Goal: Task Accomplishment & Management: Manage account settings

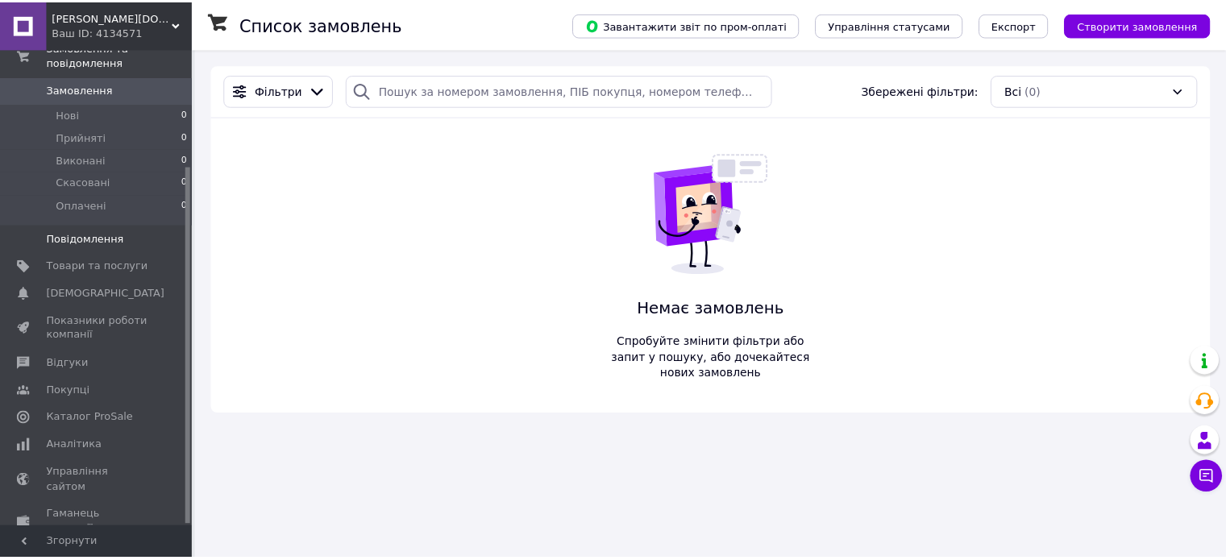
scroll to position [156, 0]
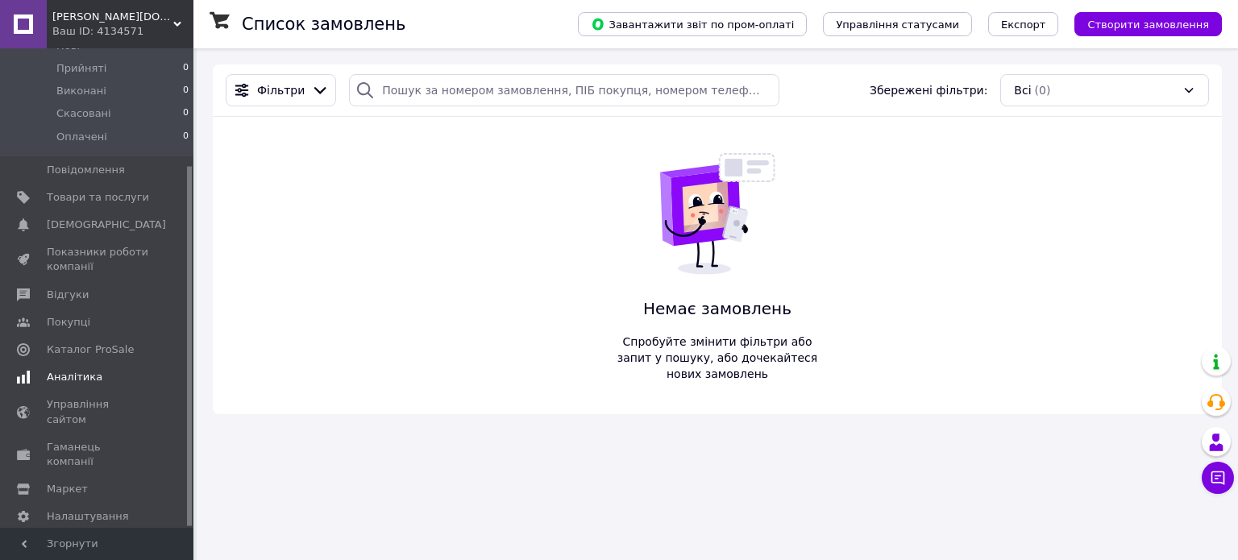
click at [68, 370] on span "Аналітика" at bounding box center [75, 377] width 56 height 15
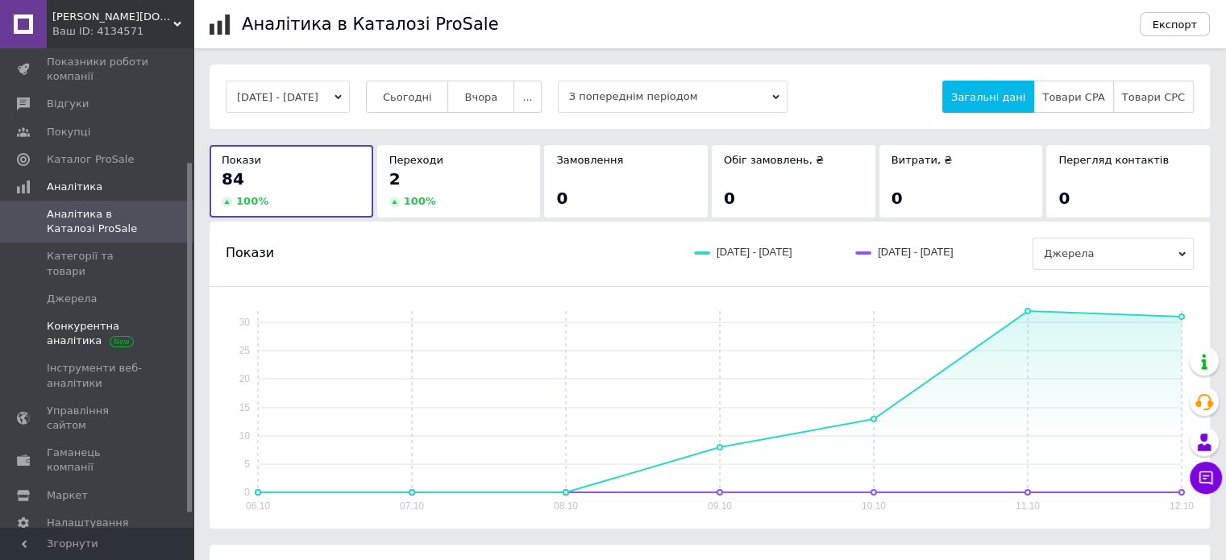
scroll to position [177, 0]
click at [126, 397] on span "Управління сайтом" at bounding box center [98, 411] width 102 height 29
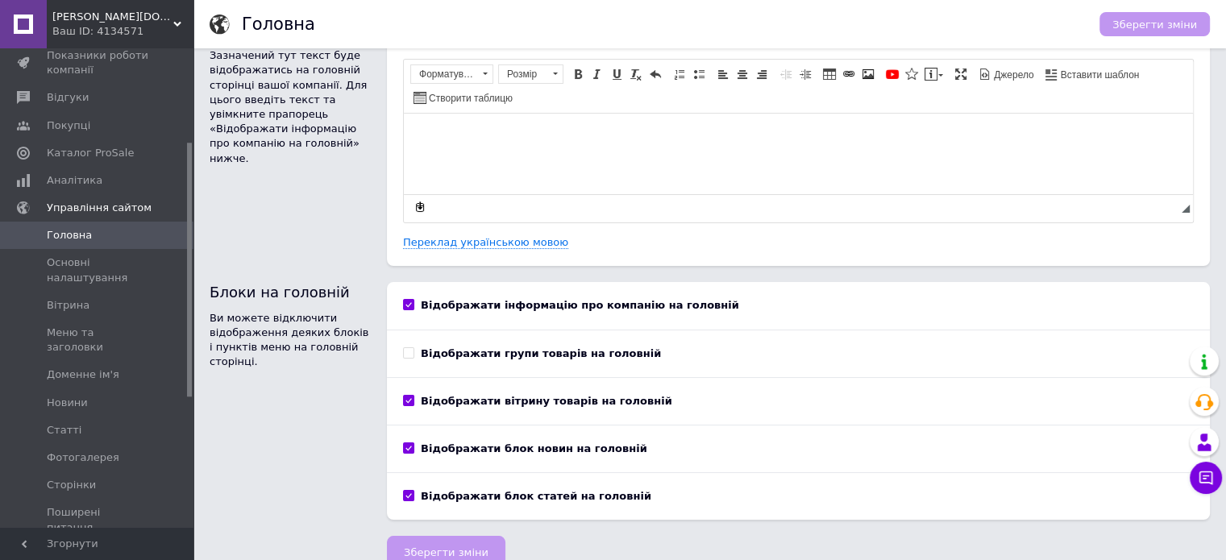
scroll to position [66, 0]
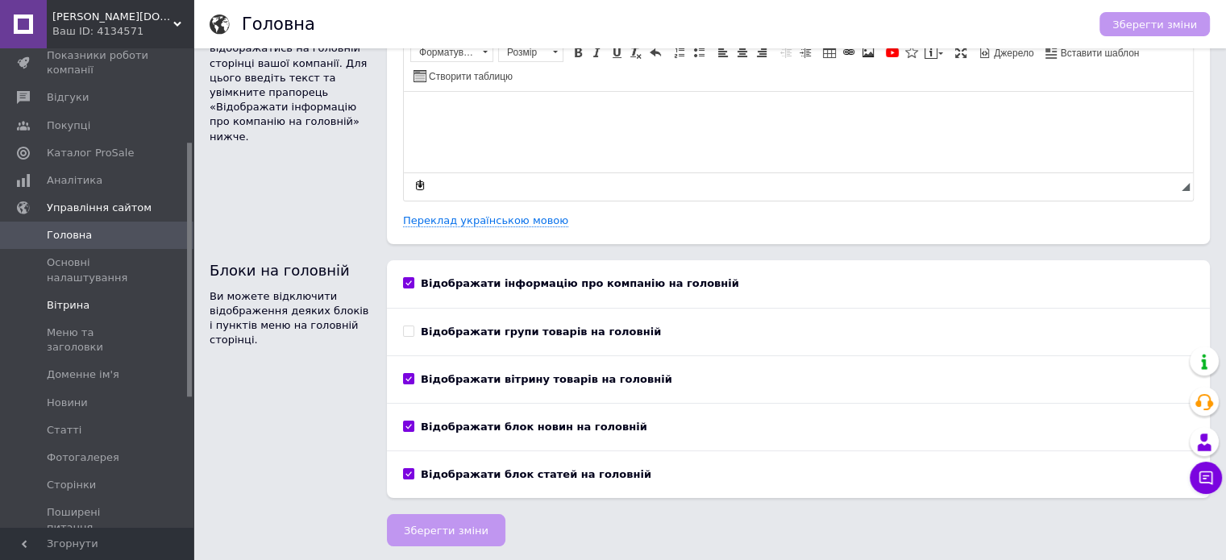
click at [69, 305] on span "Вітрина" at bounding box center [68, 305] width 43 height 15
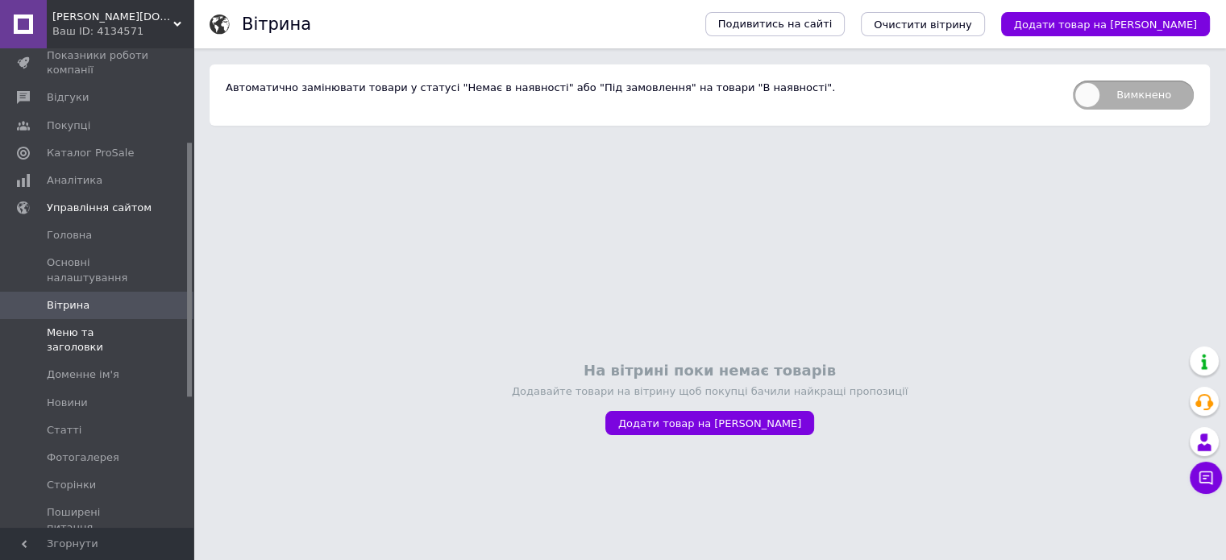
click at [116, 335] on span "Меню та заголовки" at bounding box center [98, 340] width 102 height 29
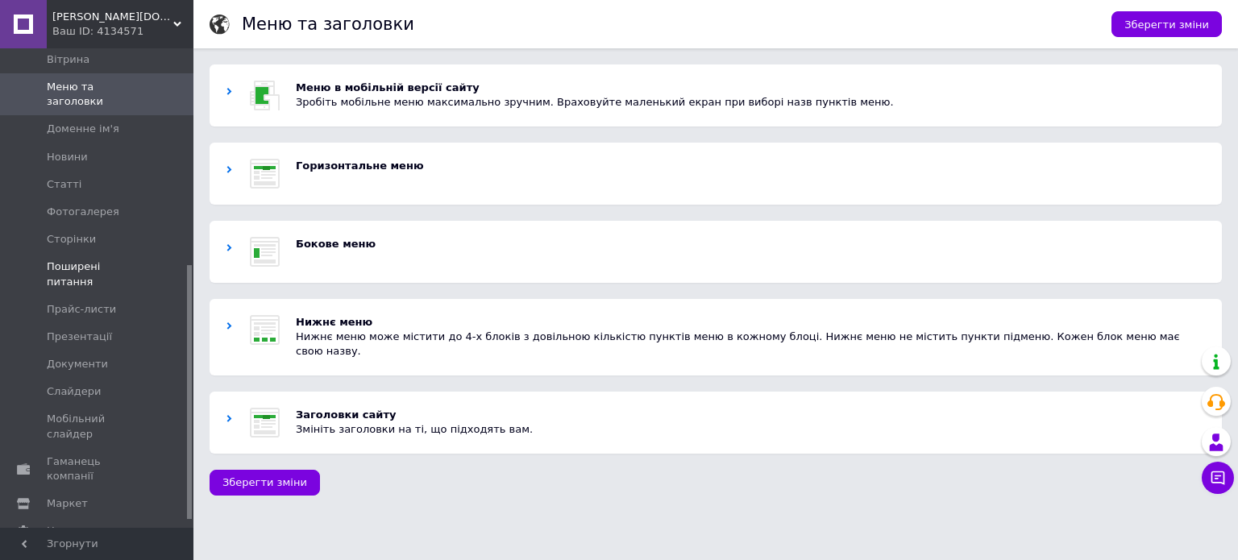
scroll to position [261, 0]
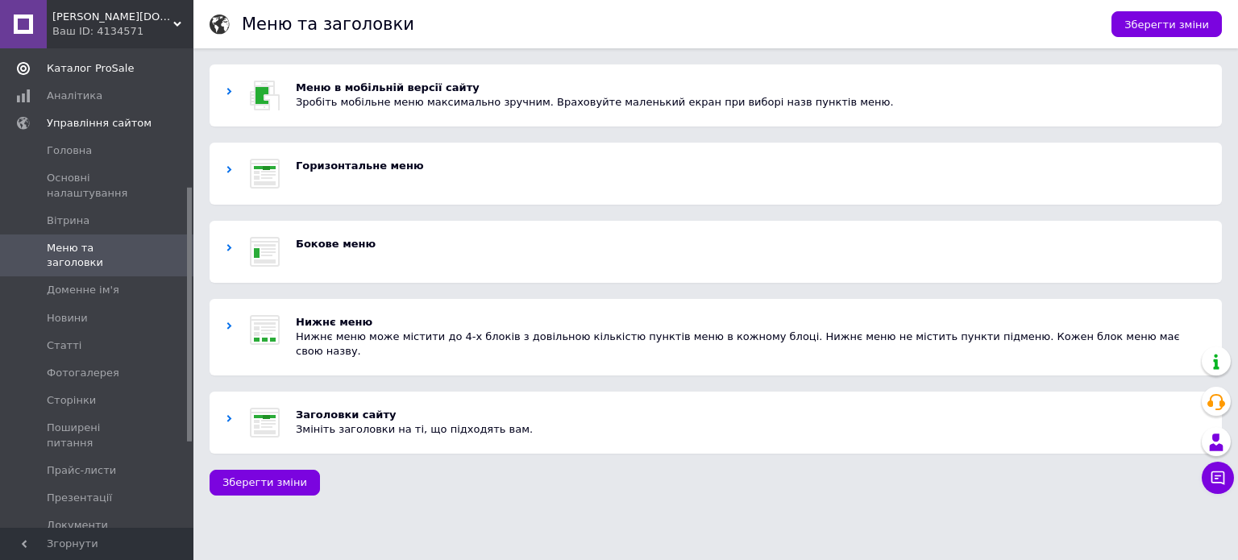
click at [113, 70] on span "Каталог ProSale" at bounding box center [90, 68] width 87 height 15
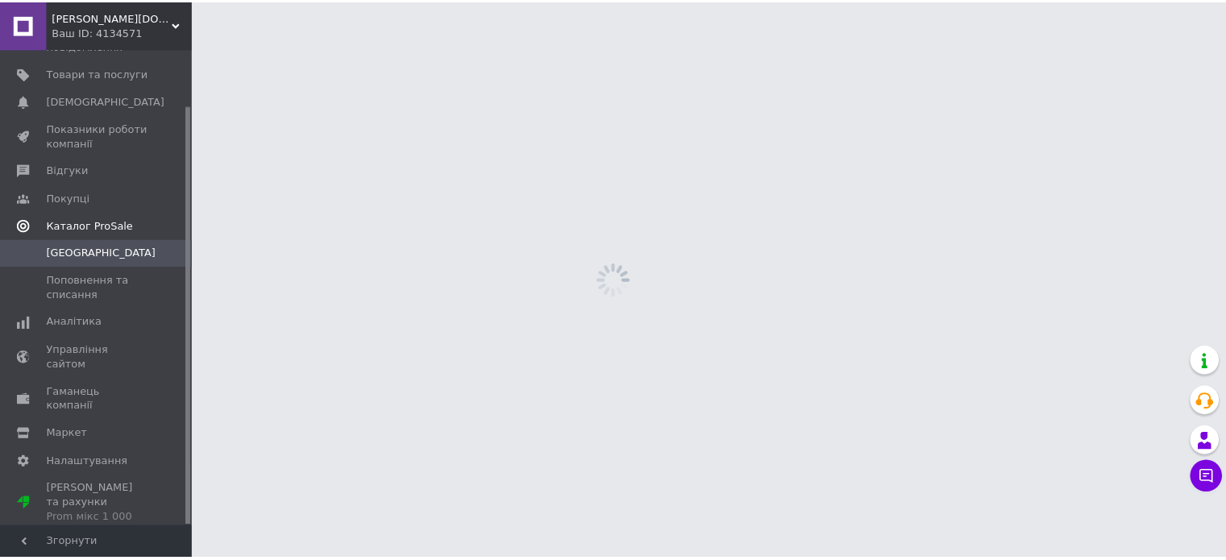
scroll to position [65, 0]
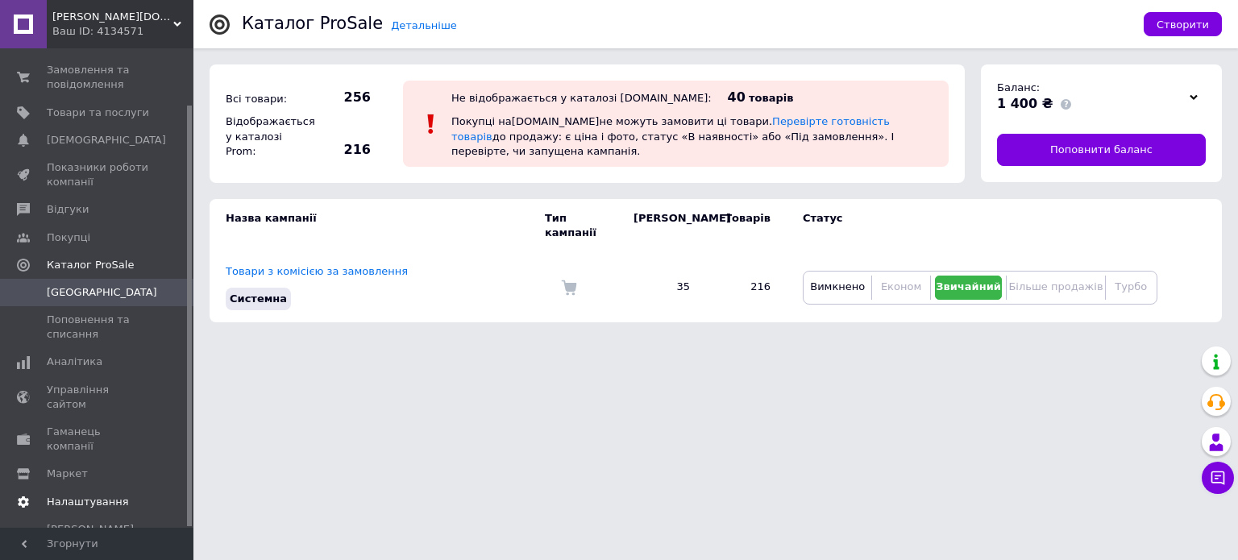
click at [99, 495] on span "Налаштування" at bounding box center [88, 502] width 82 height 15
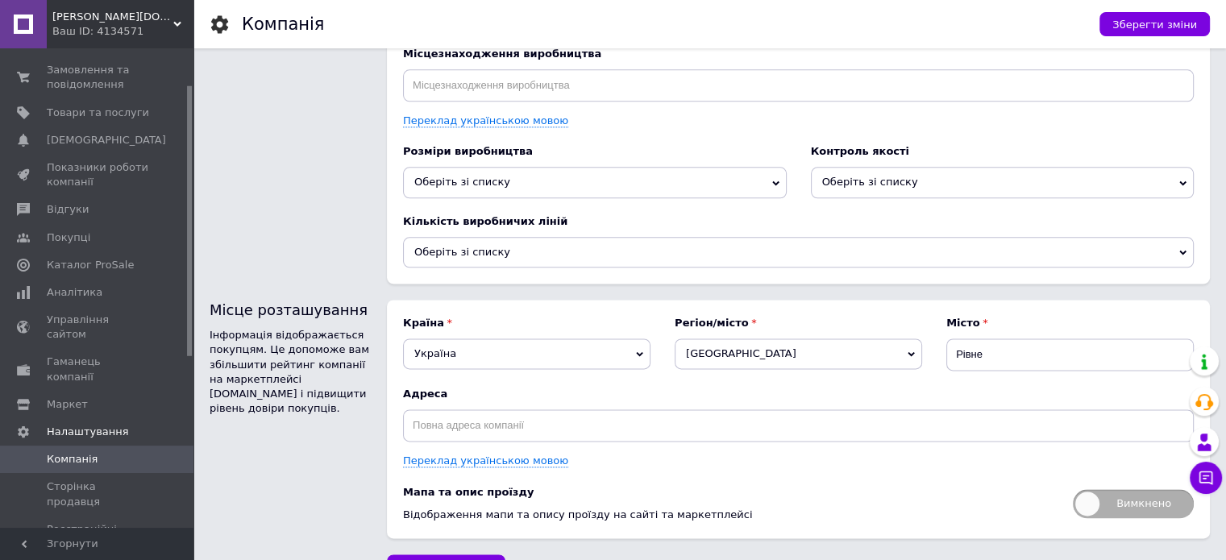
scroll to position [2050, 0]
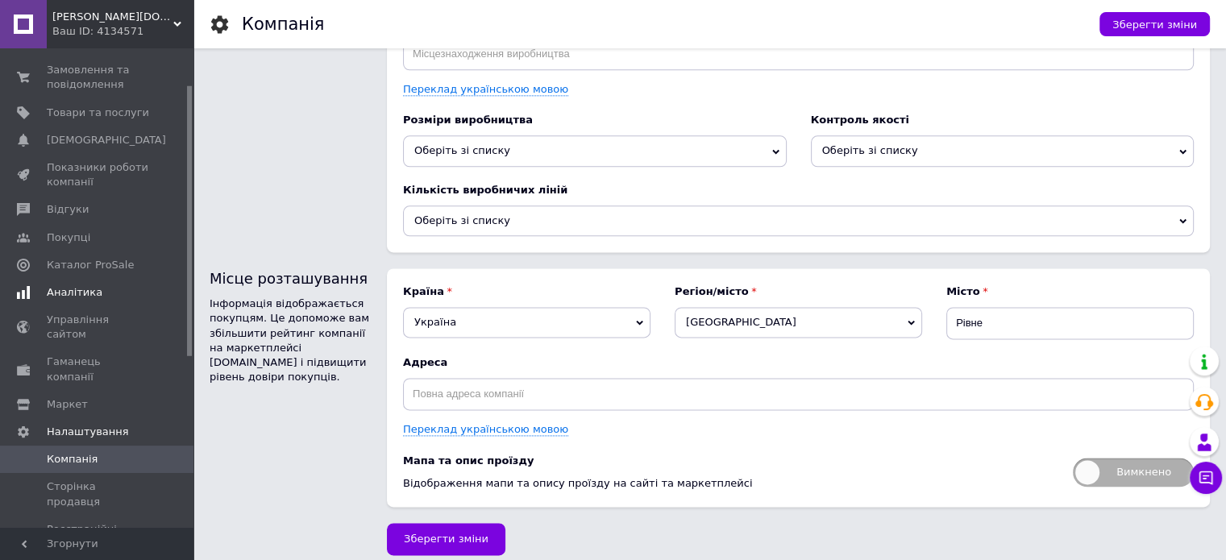
click at [84, 296] on span "Аналітика" at bounding box center [75, 292] width 56 height 15
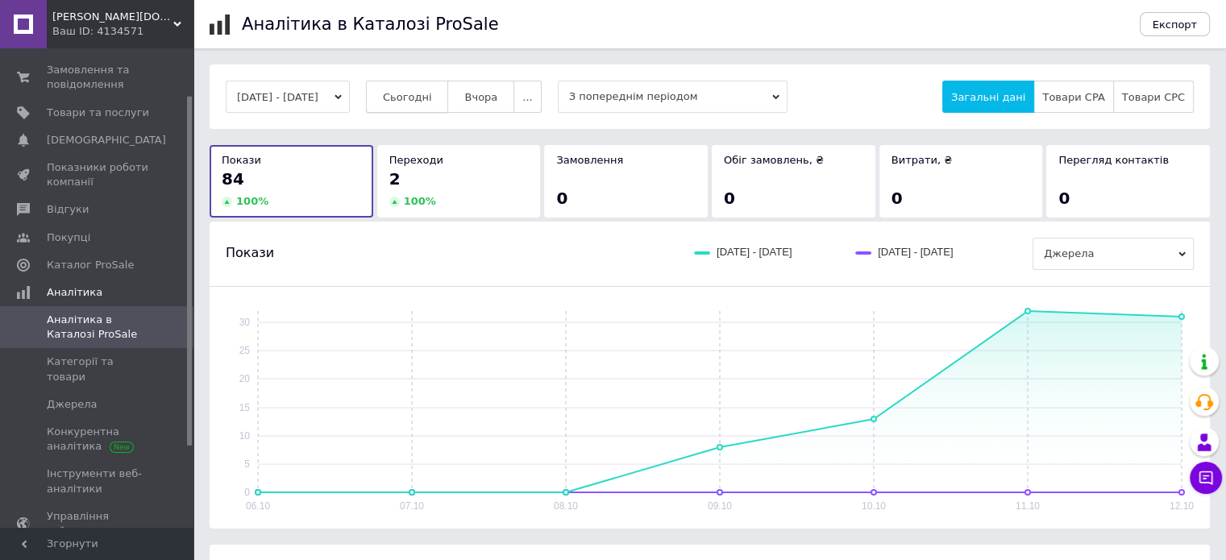
click at [432, 96] on span "Сьогодні" at bounding box center [407, 97] width 49 height 12
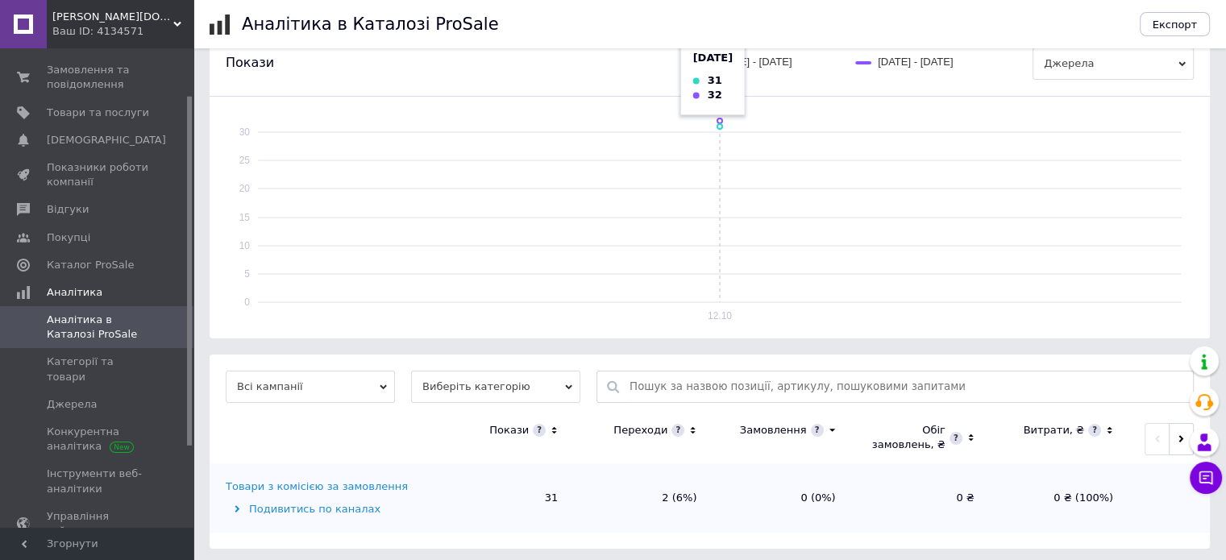
scroll to position [194, 0]
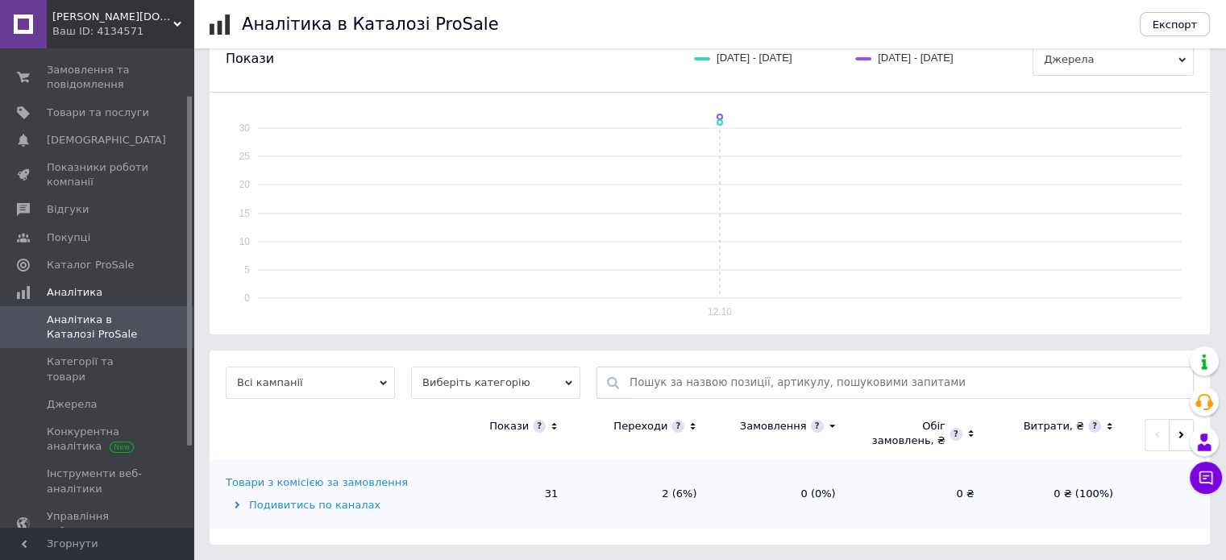
click at [541, 383] on span "Виберіть категорію" at bounding box center [495, 383] width 169 height 32
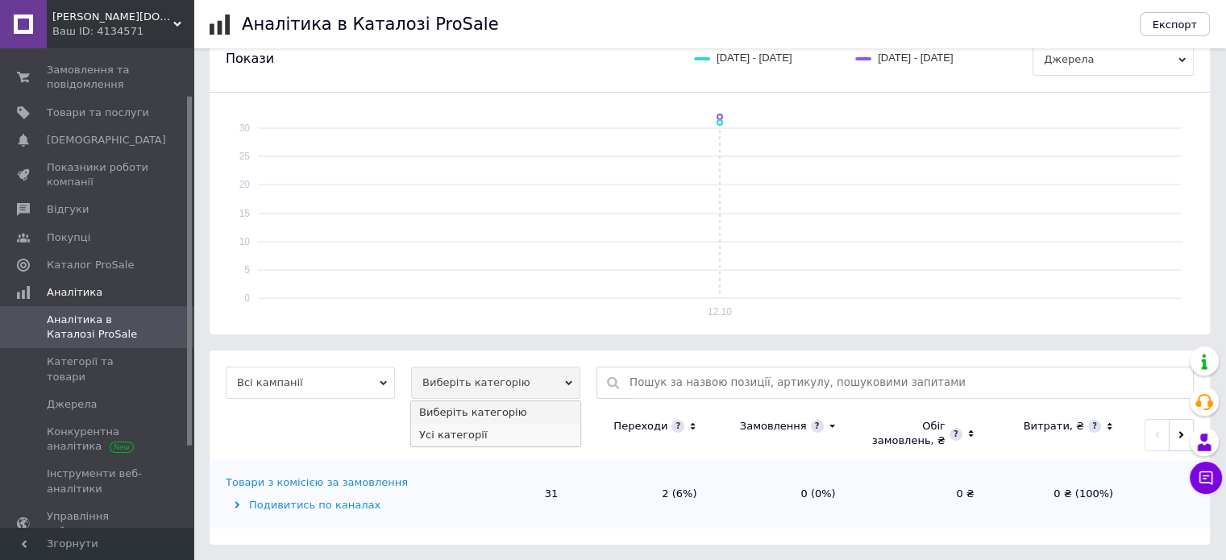
click at [489, 436] on li "Усі категорії" at bounding box center [495, 435] width 169 height 23
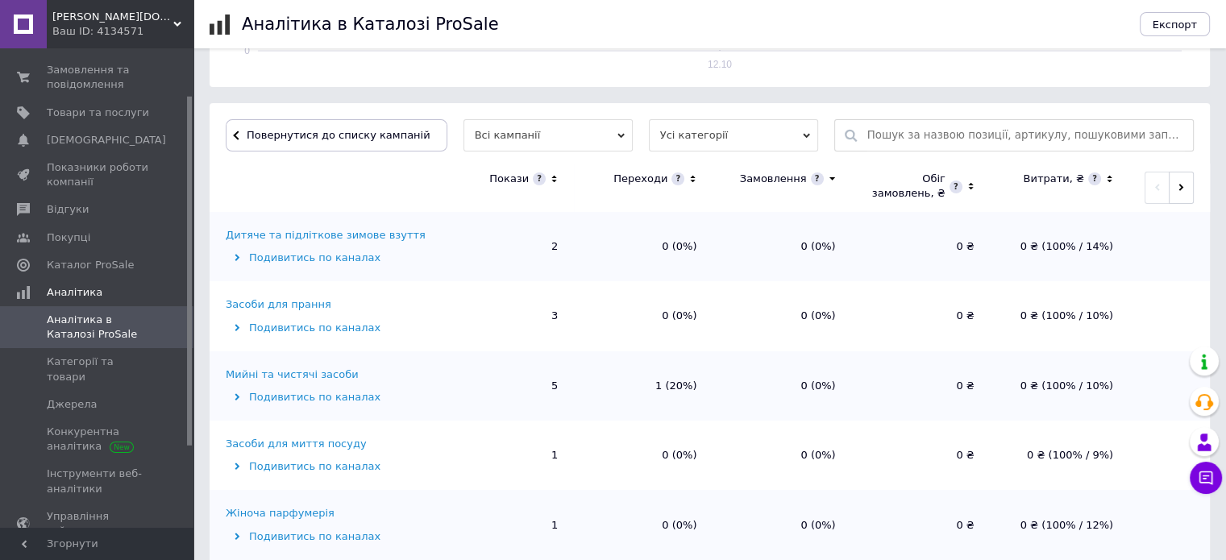
scroll to position [484, 0]
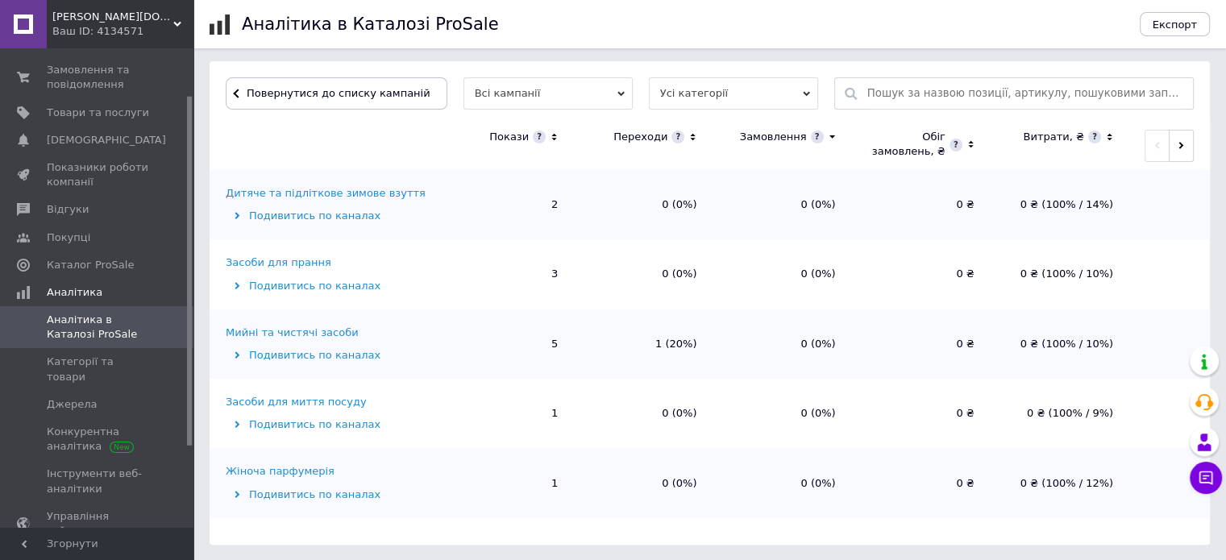
click at [554, 137] on icon at bounding box center [554, 138] width 10 height 14
click at [554, 137] on icon at bounding box center [554, 136] width 6 height 3
click at [238, 285] on icon at bounding box center [237, 285] width 5 height 7
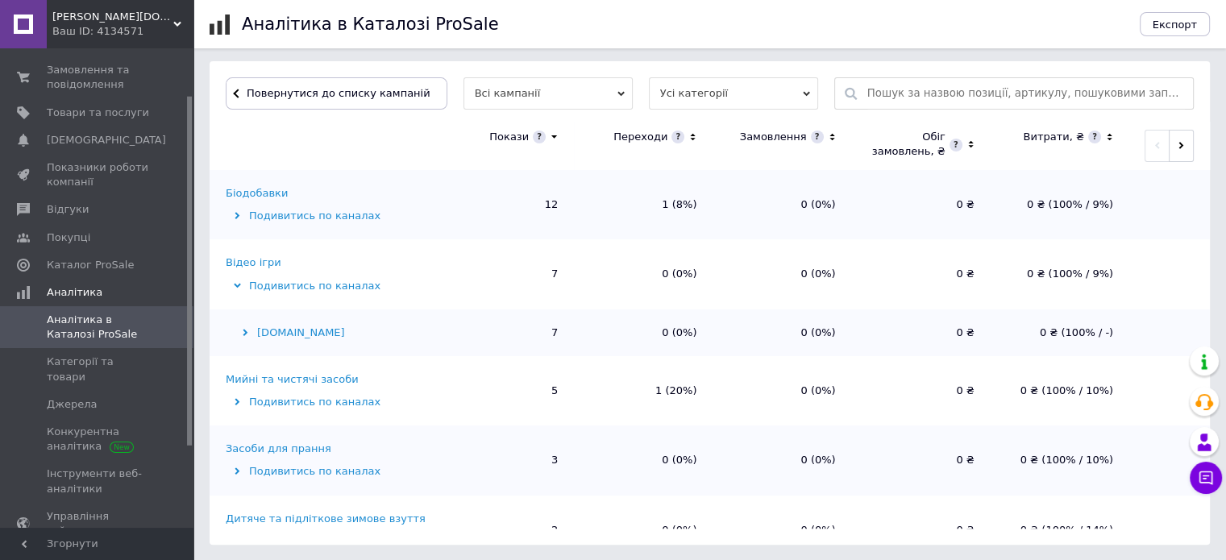
click at [245, 333] on icon at bounding box center [245, 332] width 5 height 7
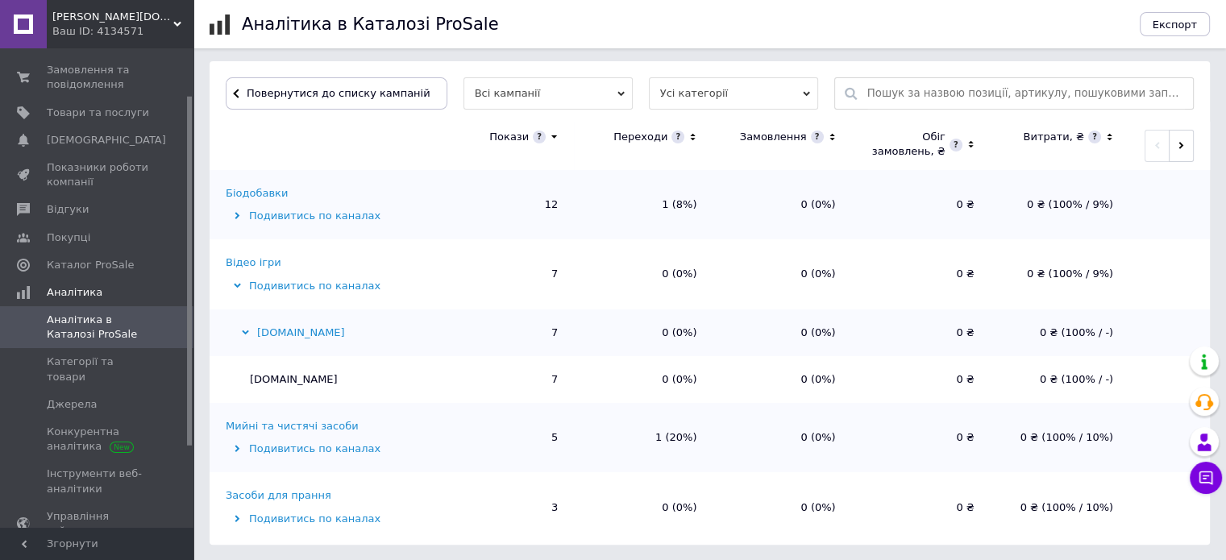
click at [245, 333] on icon at bounding box center [245, 332] width 7 height 5
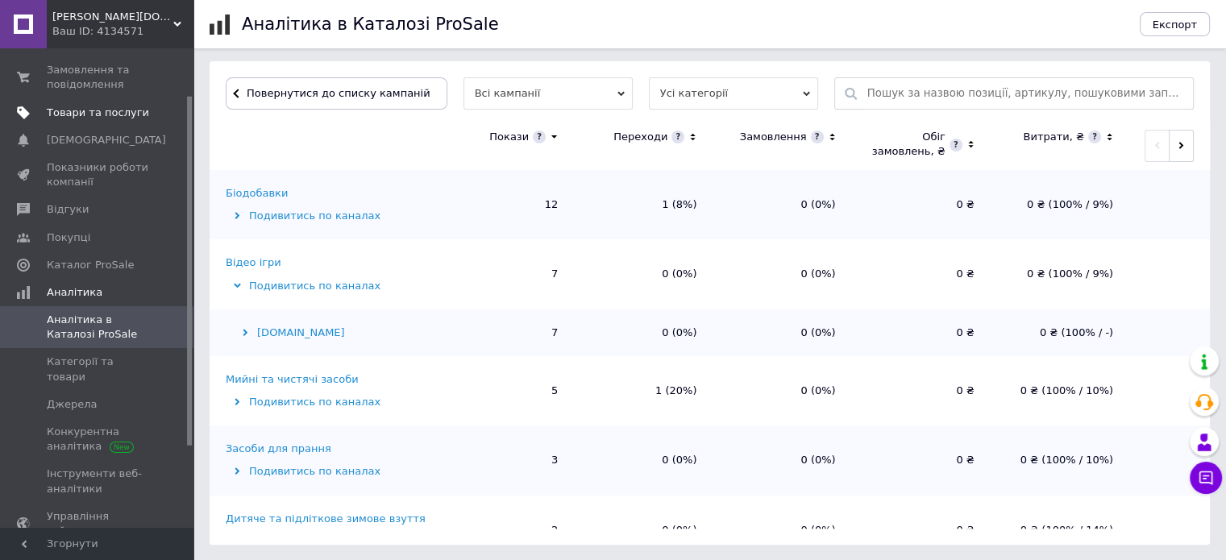
click at [119, 111] on span "Товари та послуги" at bounding box center [98, 113] width 102 height 15
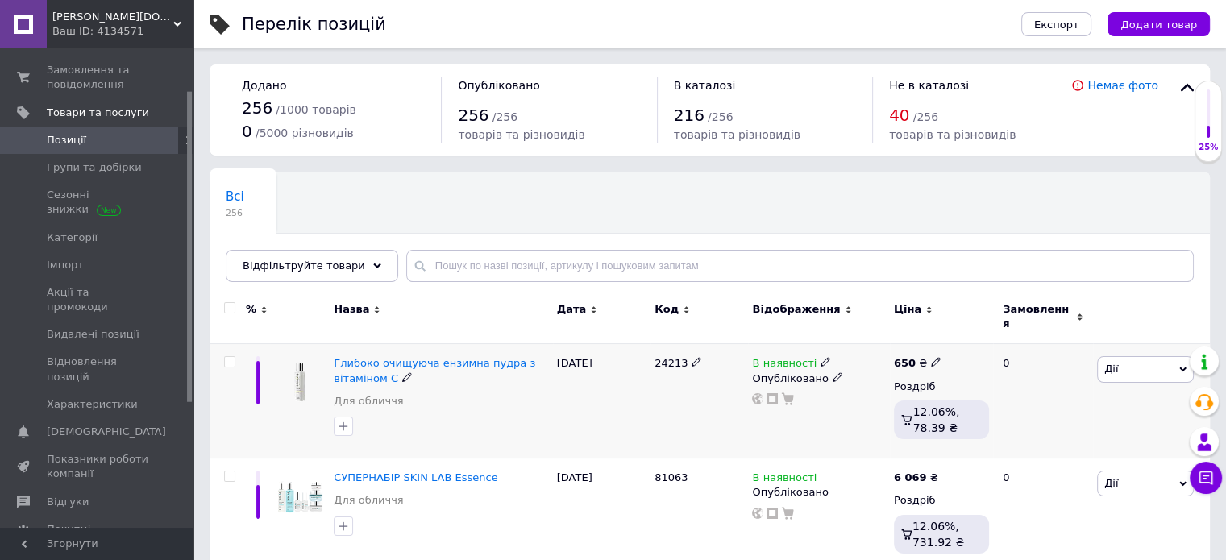
click at [1157, 363] on span "Дії" at bounding box center [1145, 369] width 97 height 26
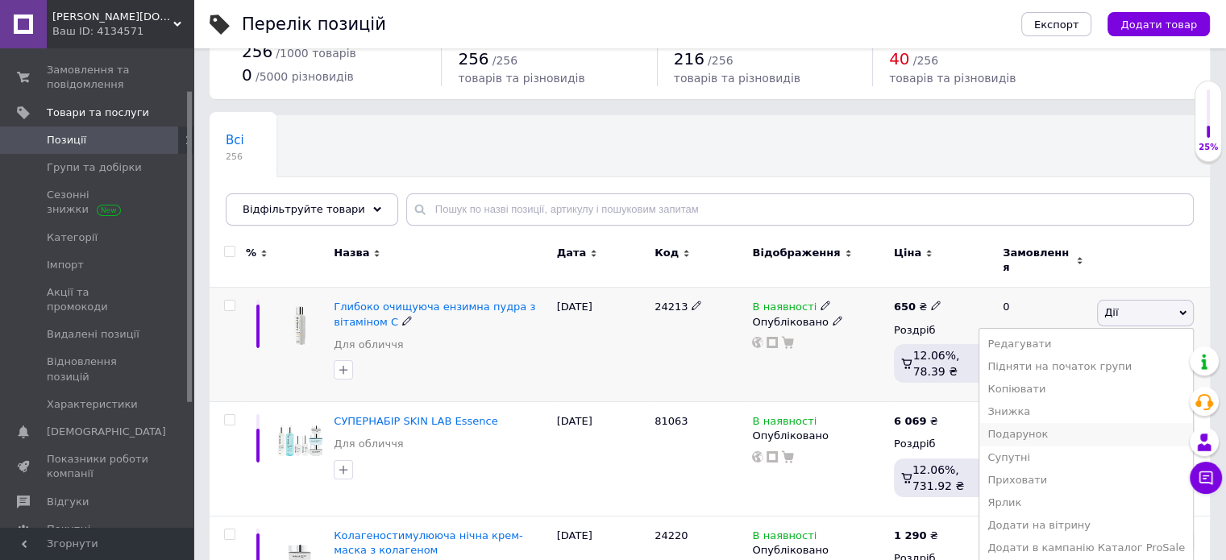
scroll to position [81, 0]
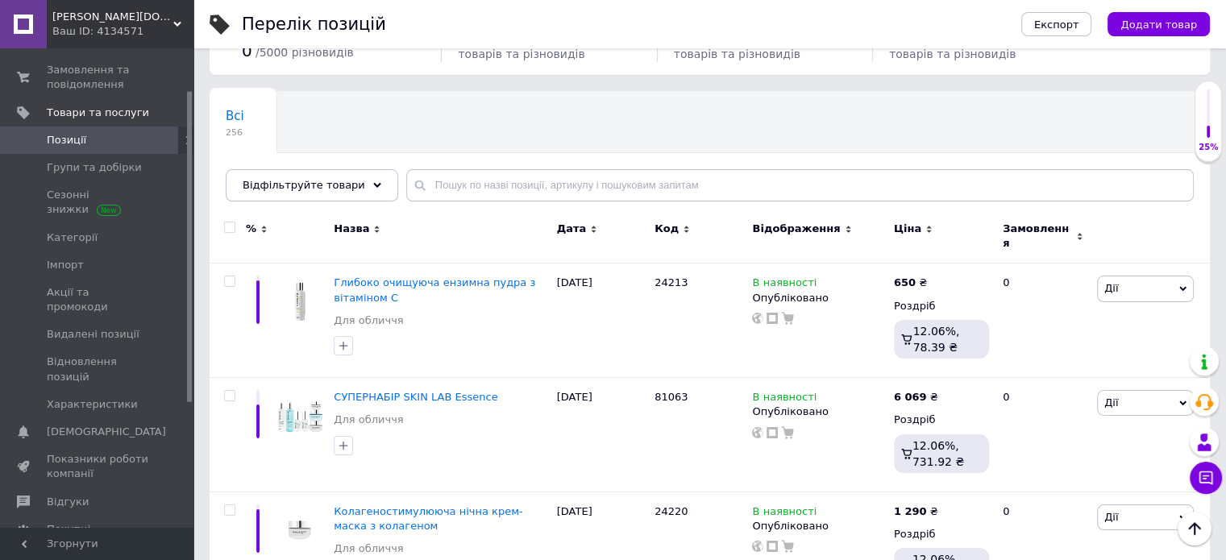
click at [858, 210] on div "Відображення" at bounding box center [818, 237] width 141 height 54
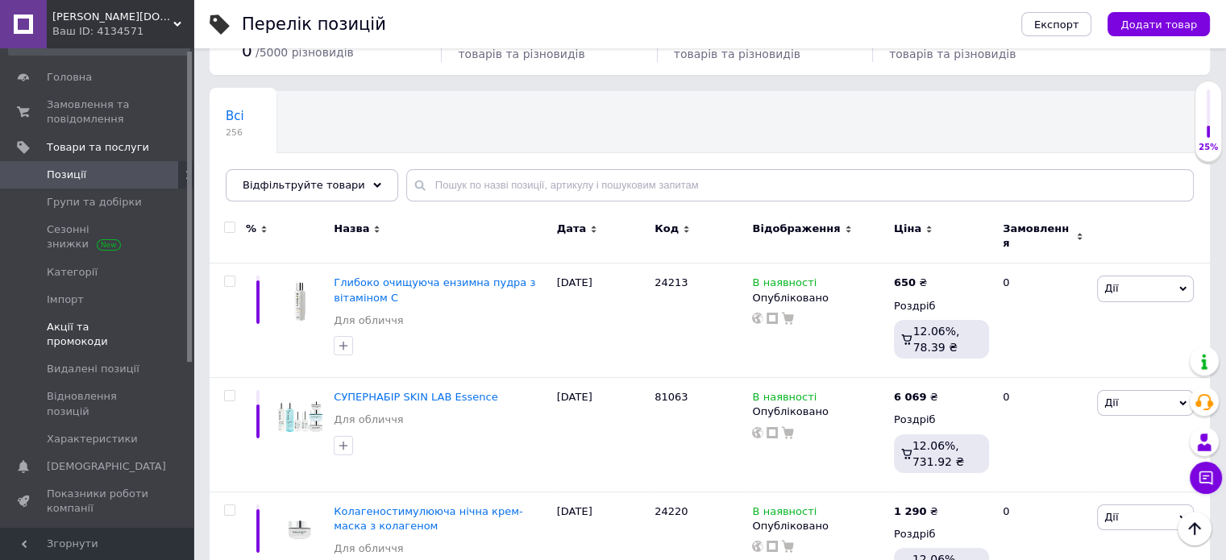
scroll to position [0, 0]
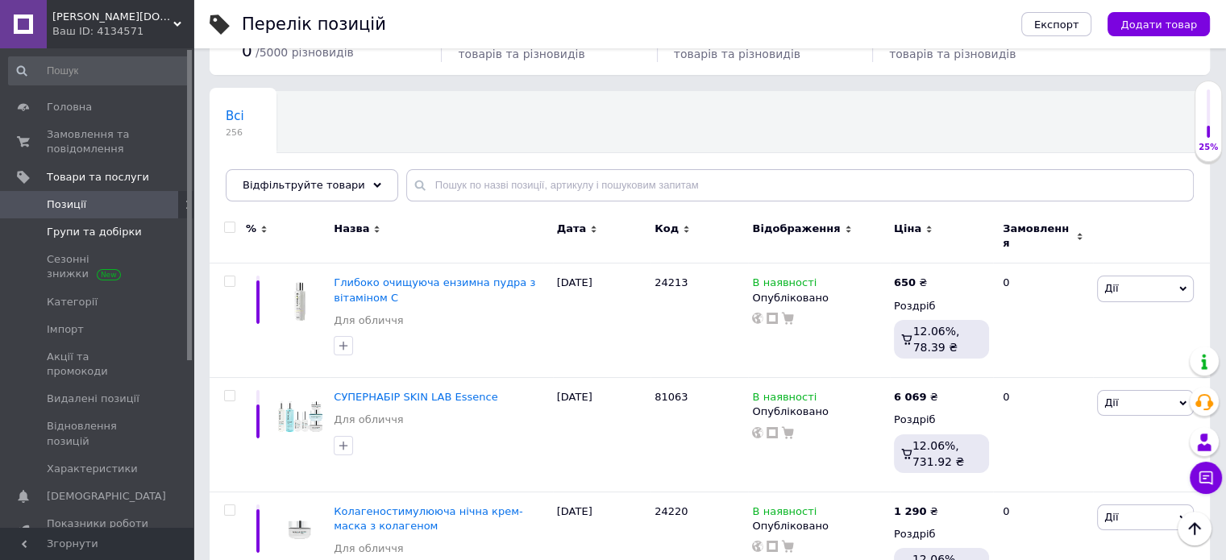
click at [102, 235] on span "Групи та добірки" at bounding box center [94, 232] width 95 height 15
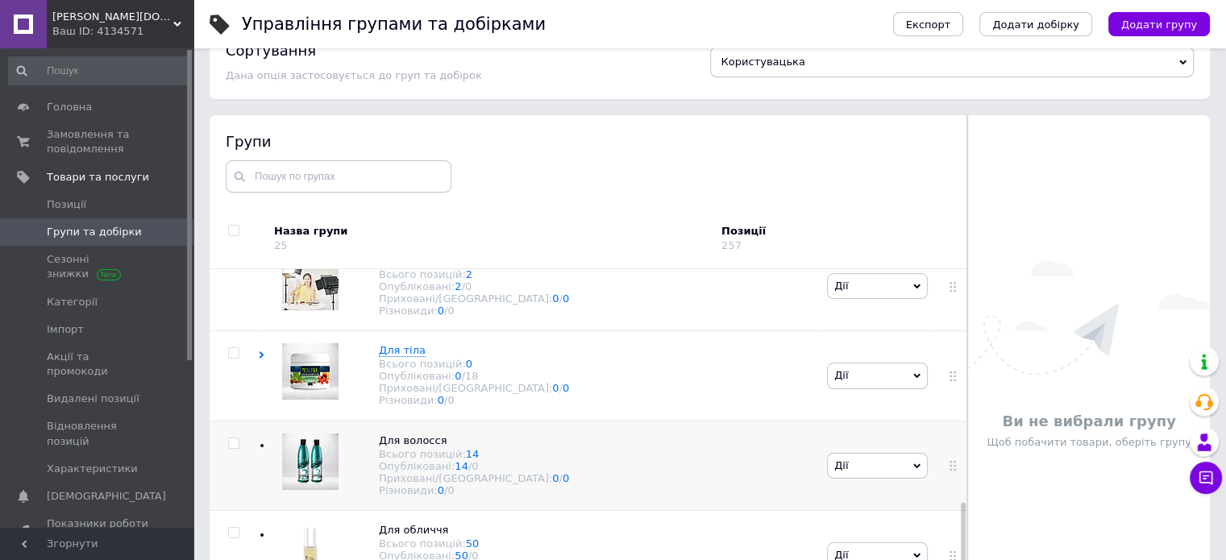
scroll to position [91, 0]
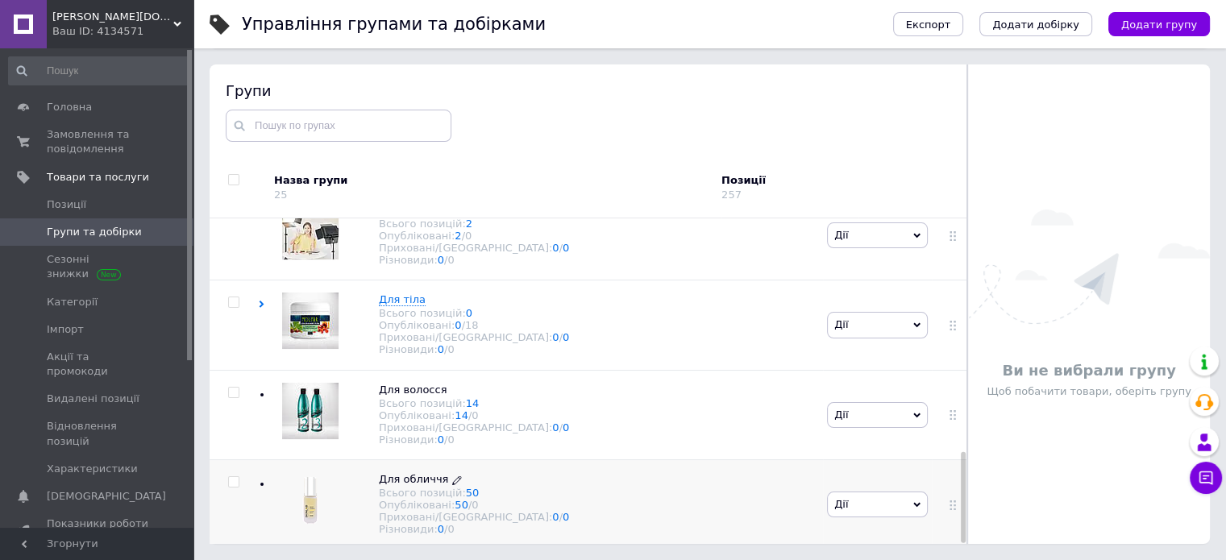
click at [452, 476] on icon at bounding box center [457, 481] width 10 height 10
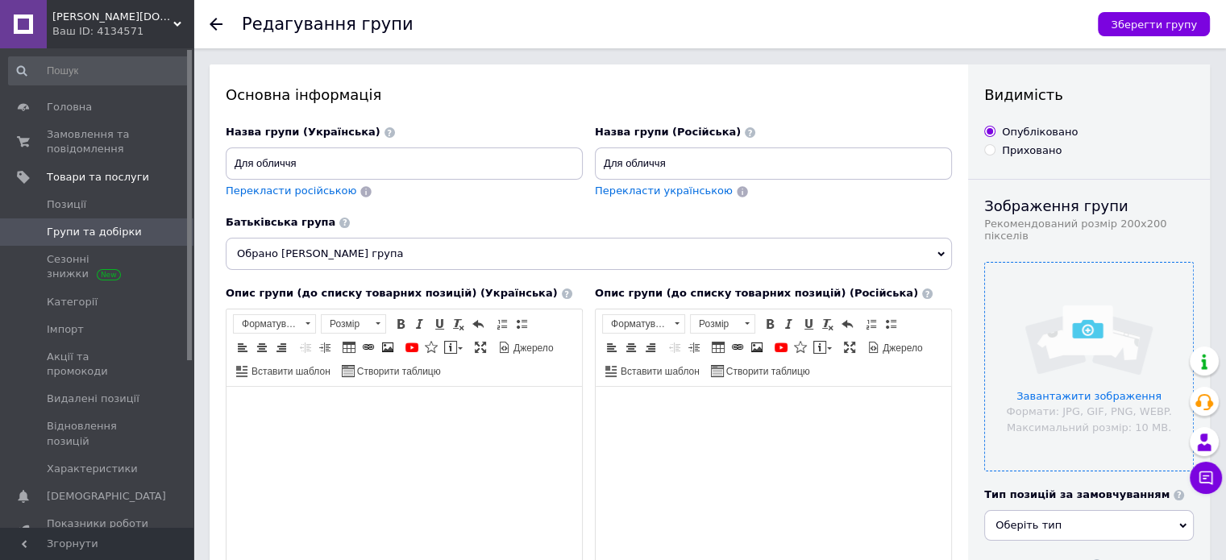
click at [1116, 392] on input "file" at bounding box center [1089, 367] width 208 height 208
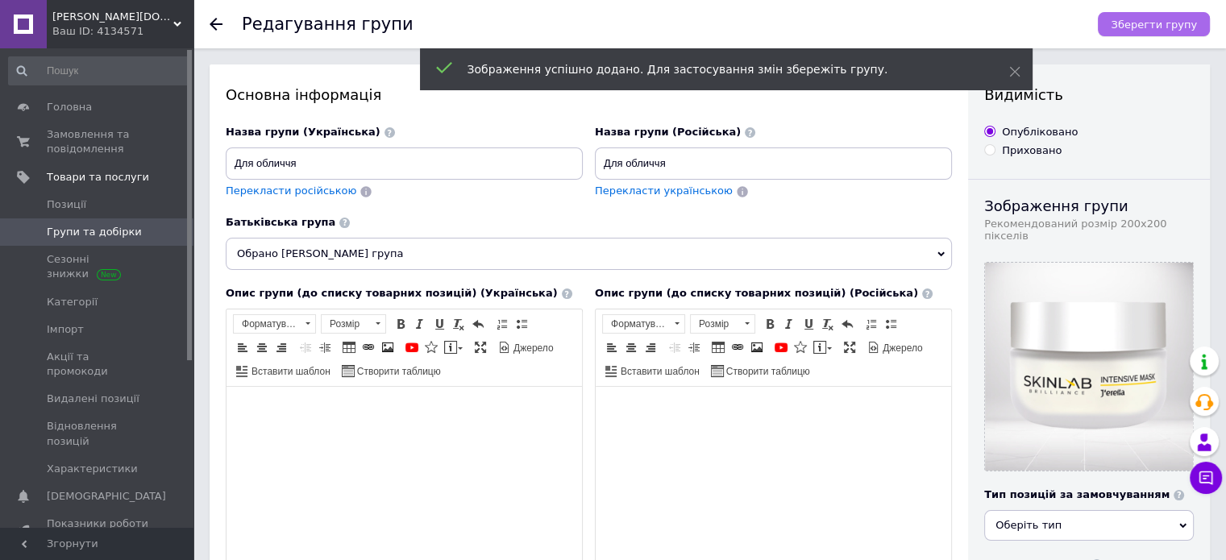
click at [1163, 23] on span "Зберегти групу" at bounding box center [1154, 25] width 86 height 12
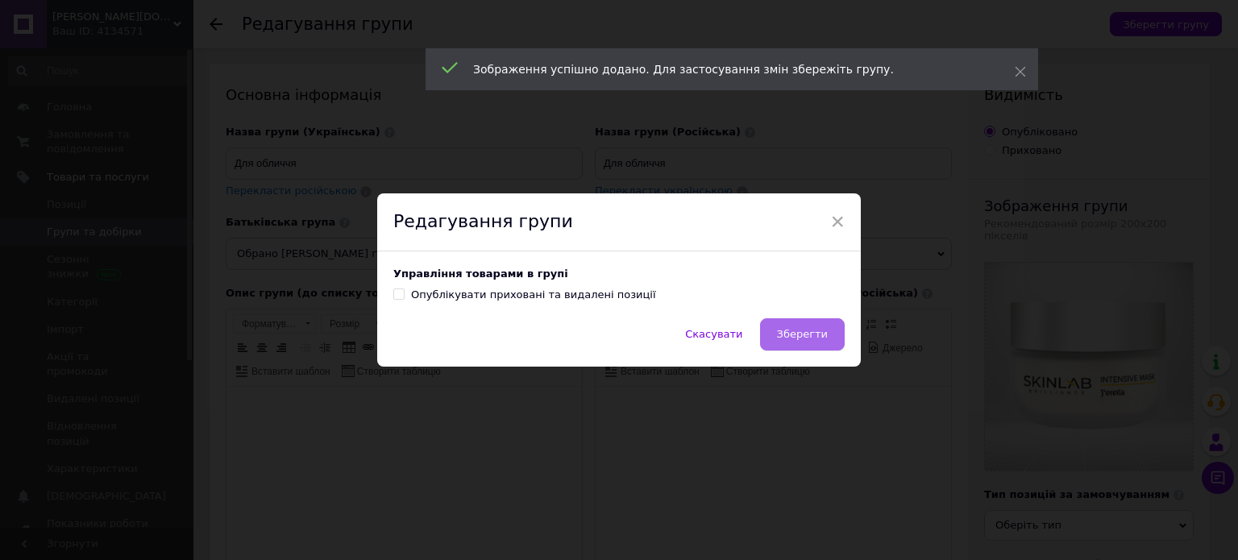
click at [810, 340] on span "Зберегти" at bounding box center [802, 334] width 51 height 12
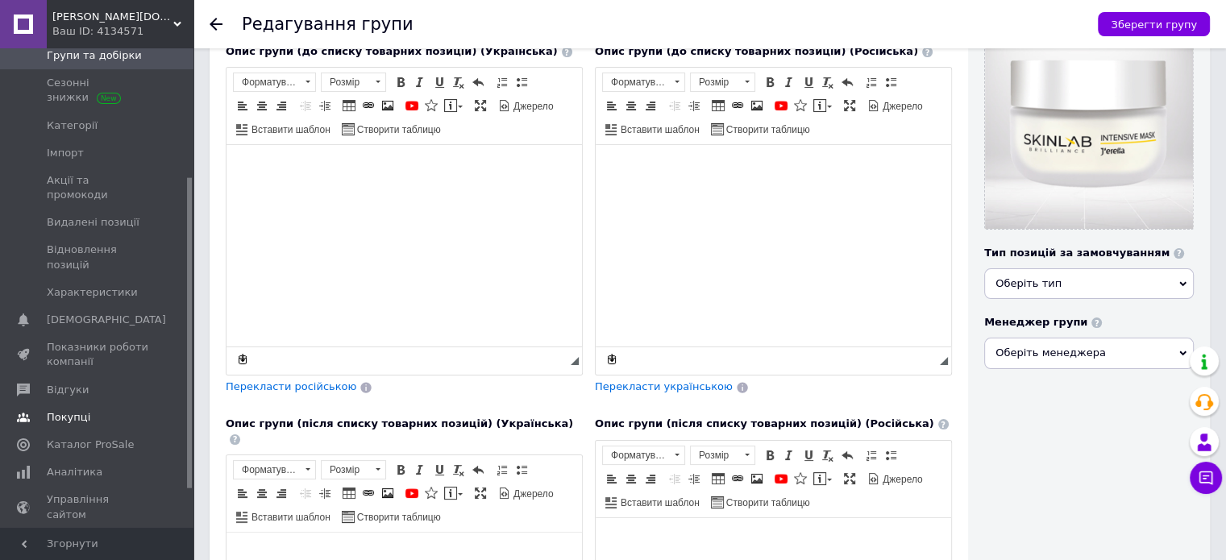
scroll to position [257, 0]
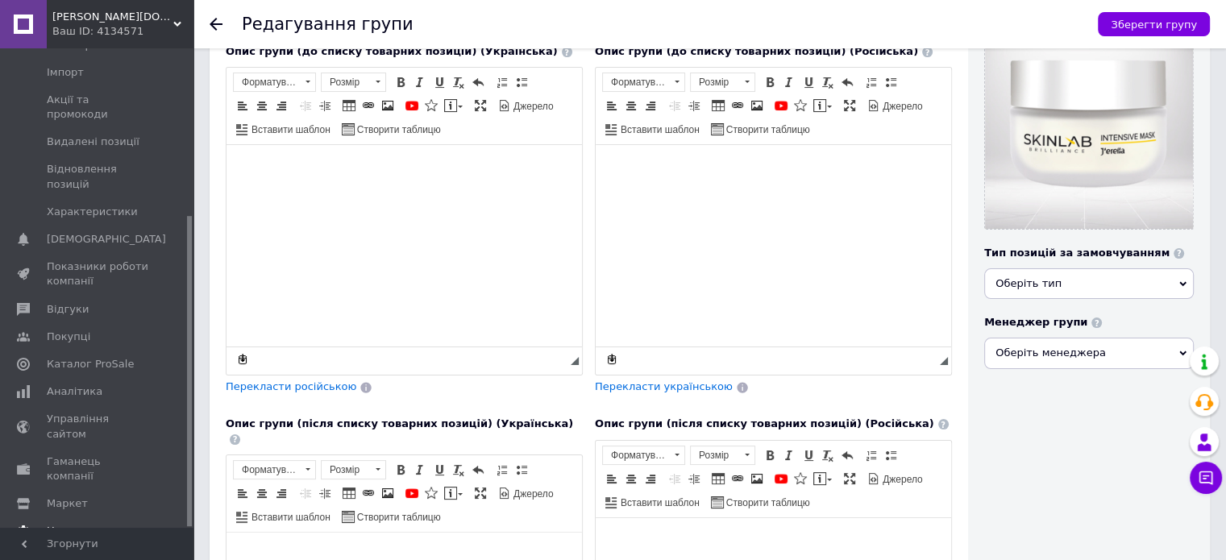
click at [106, 524] on span "Налаштування" at bounding box center [88, 531] width 82 height 15
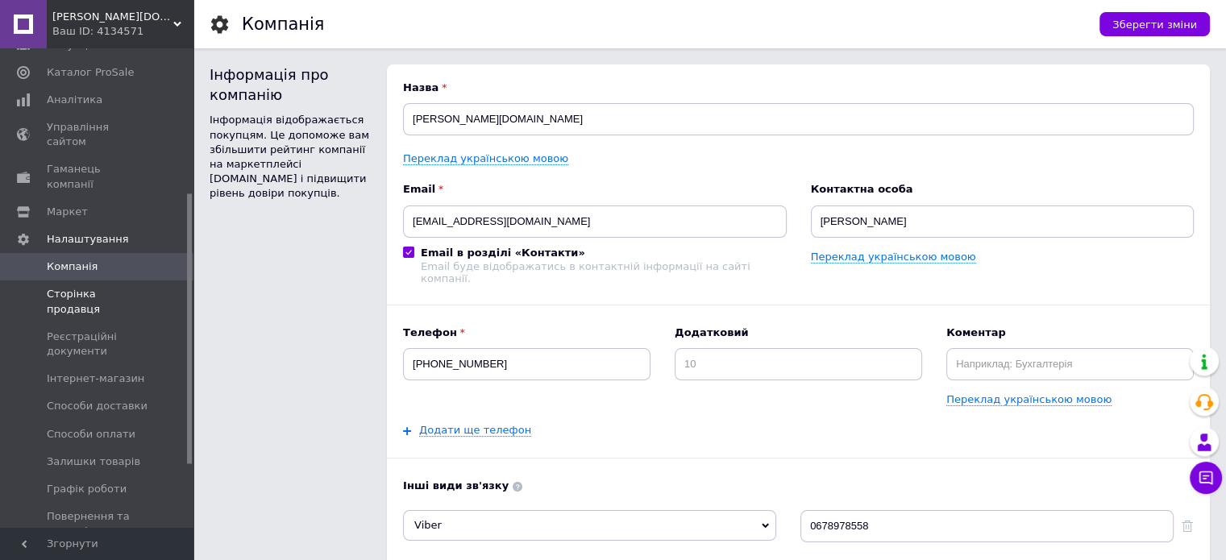
click at [120, 287] on span "Сторінка продавця" at bounding box center [98, 301] width 102 height 29
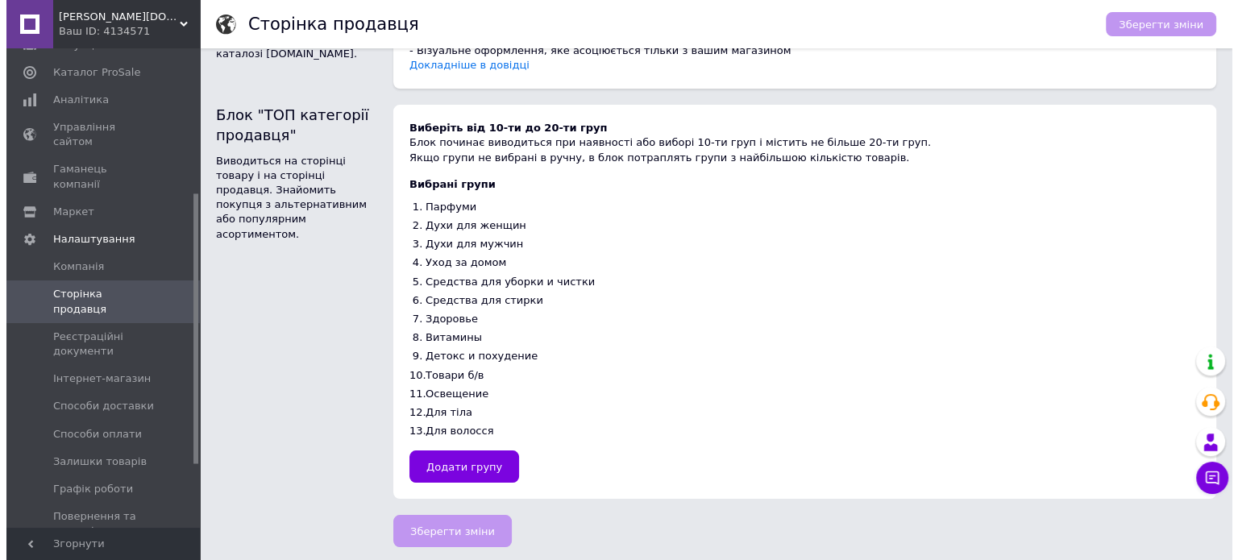
scroll to position [99, 0]
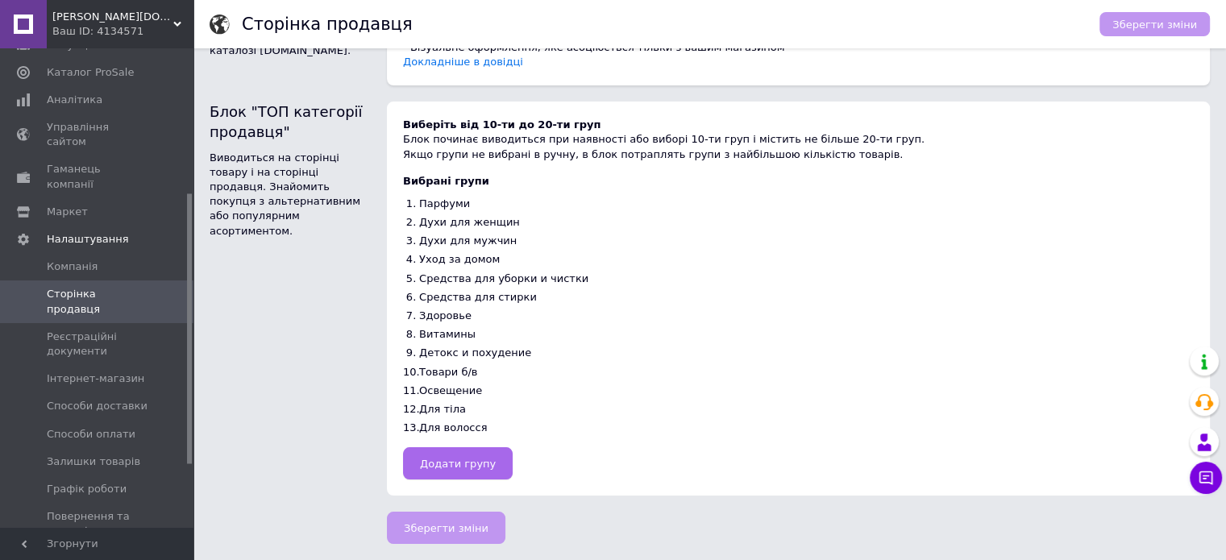
click at [468, 458] on span "Додати групу" at bounding box center [458, 464] width 76 height 12
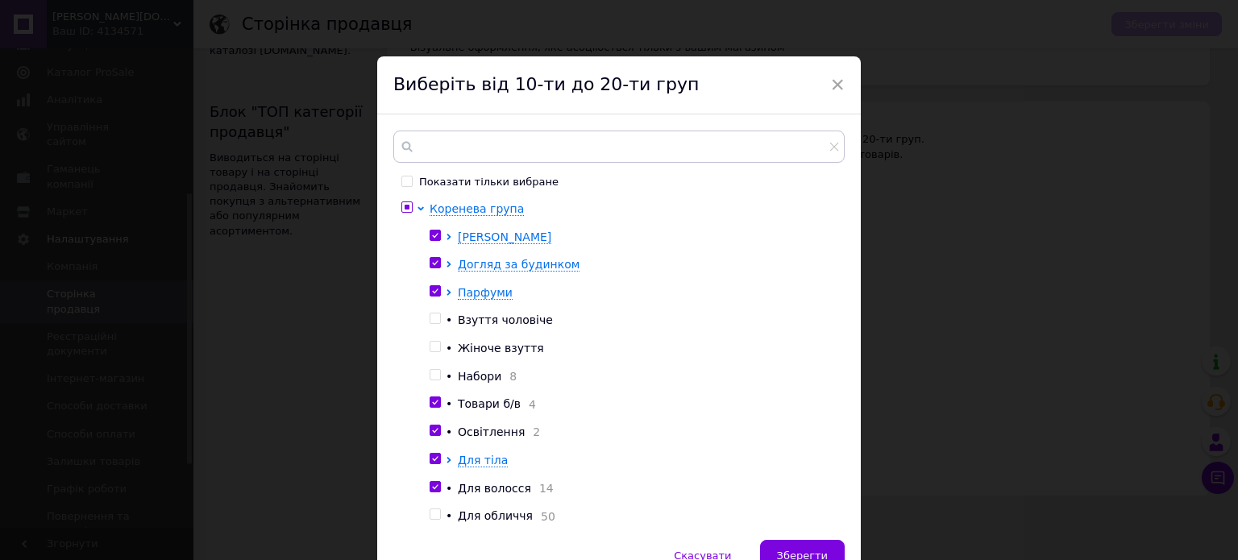
click at [406, 206] on input "checkbox" at bounding box center [407, 207] width 10 height 10
checkbox input "false"
drag, startPoint x: 432, startPoint y: 235, endPoint x: 433, endPoint y: 259, distance: 24.2
click at [432, 235] on input "checkbox" at bounding box center [435, 236] width 10 height 10
checkbox input "false"
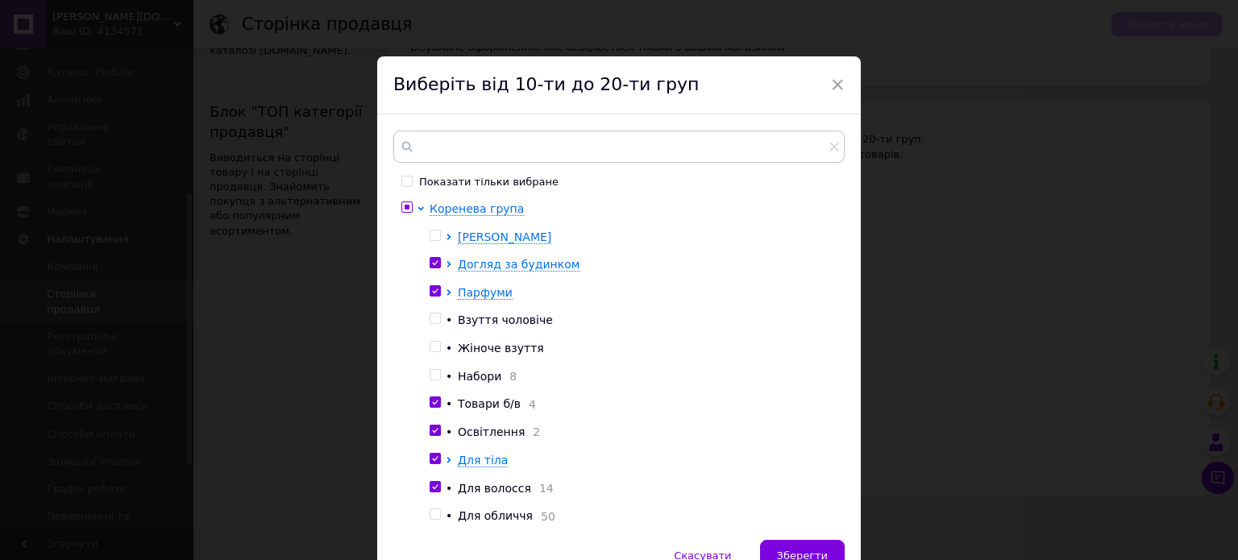
click at [433, 268] on div at bounding box center [438, 265] width 16 height 16
drag, startPoint x: 433, startPoint y: 263, endPoint x: 435, endPoint y: 280, distance: 17.0
click at [433, 267] on input "checkbox" at bounding box center [435, 263] width 10 height 10
checkbox input "false"
click at [435, 286] on input "checkbox" at bounding box center [435, 291] width 10 height 10
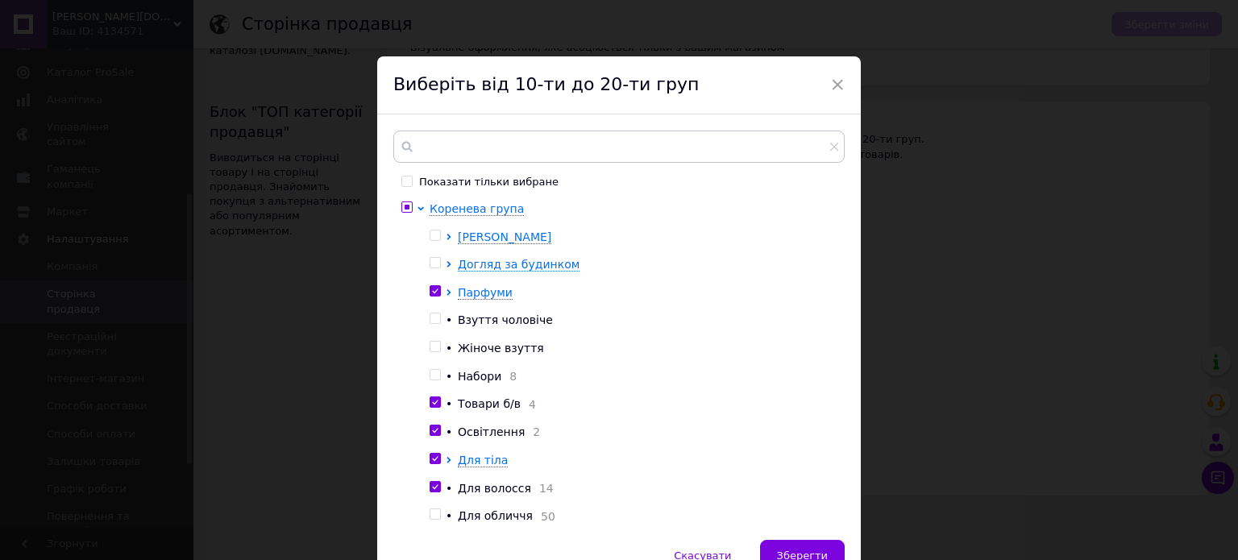
checkbox input "false"
drag, startPoint x: 433, startPoint y: 402, endPoint x: 439, endPoint y: 419, distance: 18.6
click at [436, 406] on input "checkbox" at bounding box center [435, 402] width 10 height 10
checkbox input "false"
drag, startPoint x: 431, startPoint y: 434, endPoint x: 431, endPoint y: 446, distance: 12.1
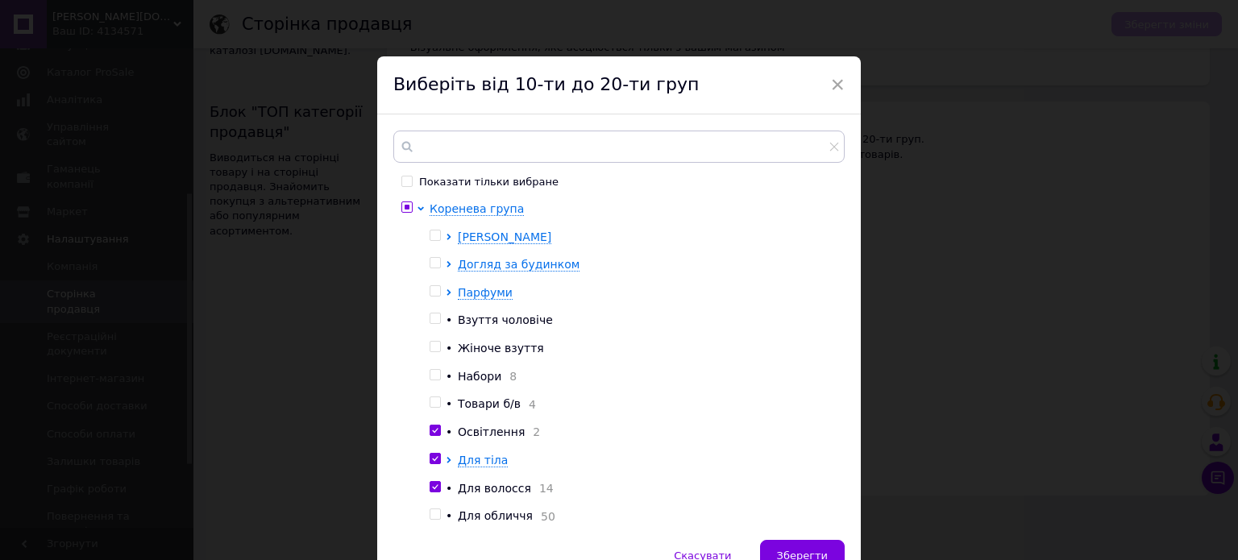
click at [431, 435] on input "checkbox" at bounding box center [435, 431] width 10 height 10
checkbox input "false"
click at [432, 464] on input "checkbox" at bounding box center [435, 459] width 10 height 10
checkbox input "false"
click at [434, 488] on input "checkbox" at bounding box center [435, 487] width 10 height 10
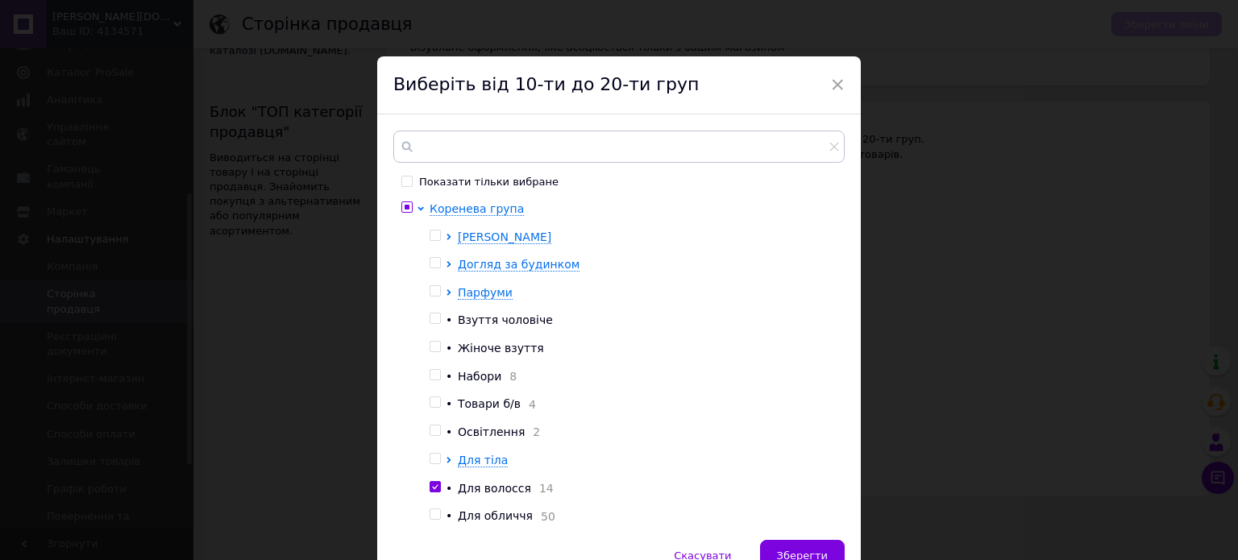
checkbox input "false"
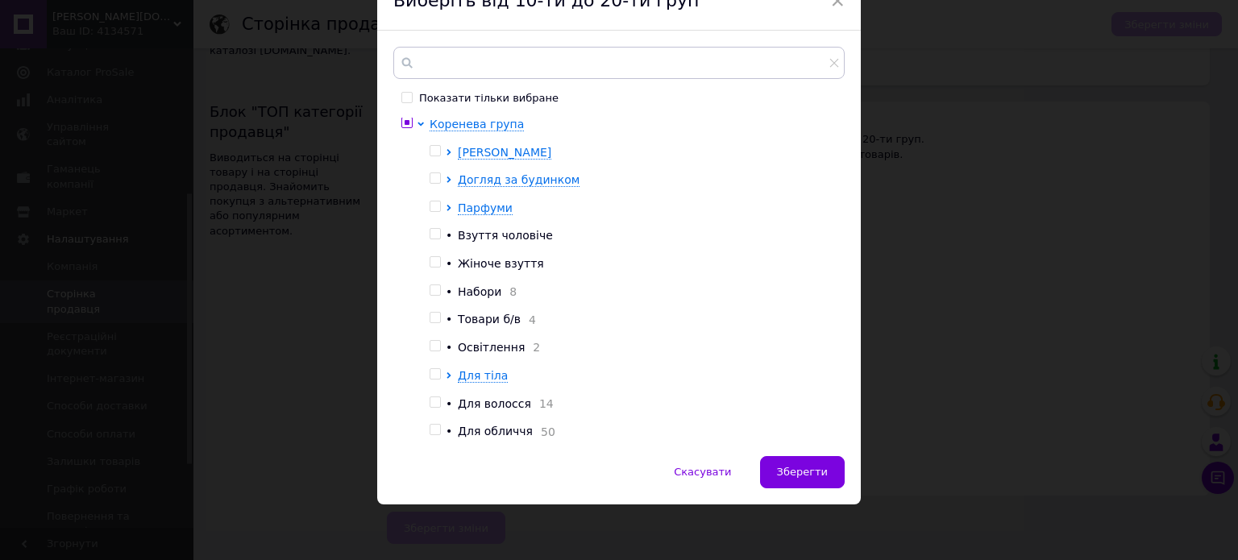
scroll to position [0, 0]
click at [432, 151] on input "checkbox" at bounding box center [435, 152] width 10 height 10
checkbox input "true"
click at [434, 177] on input "checkbox" at bounding box center [435, 179] width 10 height 10
checkbox input "true"
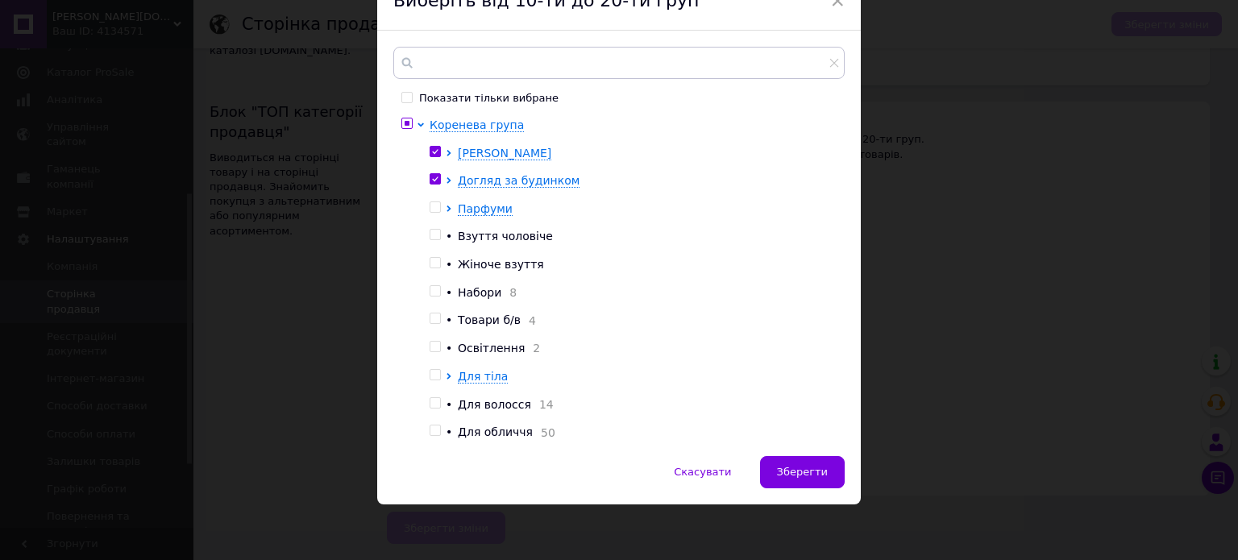
click at [432, 207] on input "checkbox" at bounding box center [435, 207] width 10 height 10
checkbox input "true"
click at [433, 429] on input "checkbox" at bounding box center [435, 430] width 10 height 10
checkbox input "true"
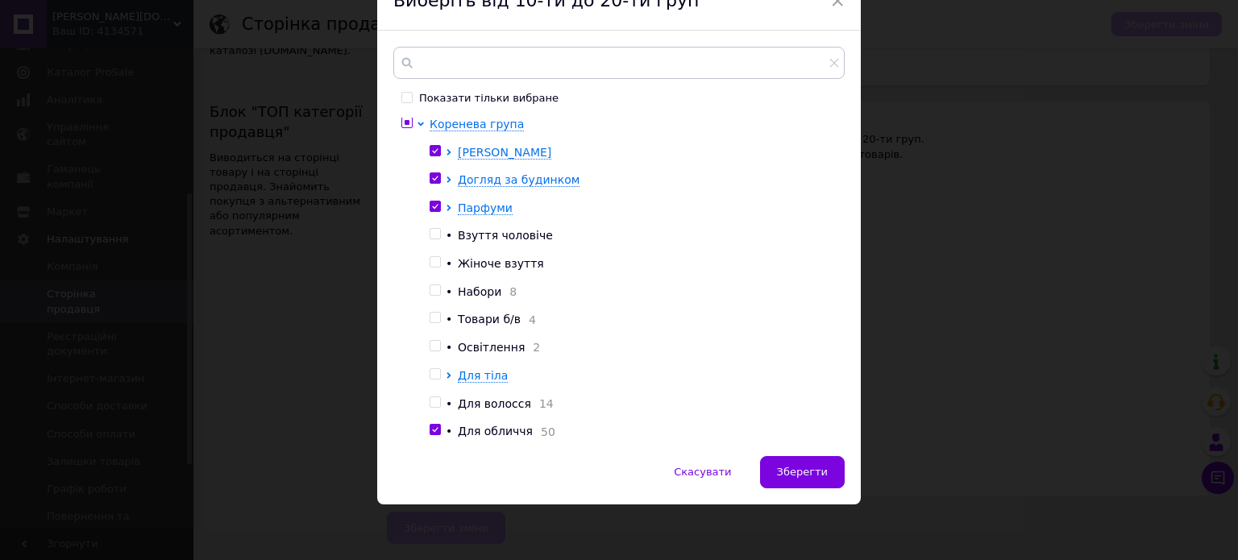
click at [434, 399] on input "checkbox" at bounding box center [435, 402] width 10 height 10
checkbox input "true"
click at [431, 369] on input "checkbox" at bounding box center [435, 374] width 10 height 10
checkbox input "true"
click at [433, 285] on input "checkbox" at bounding box center [435, 290] width 10 height 10
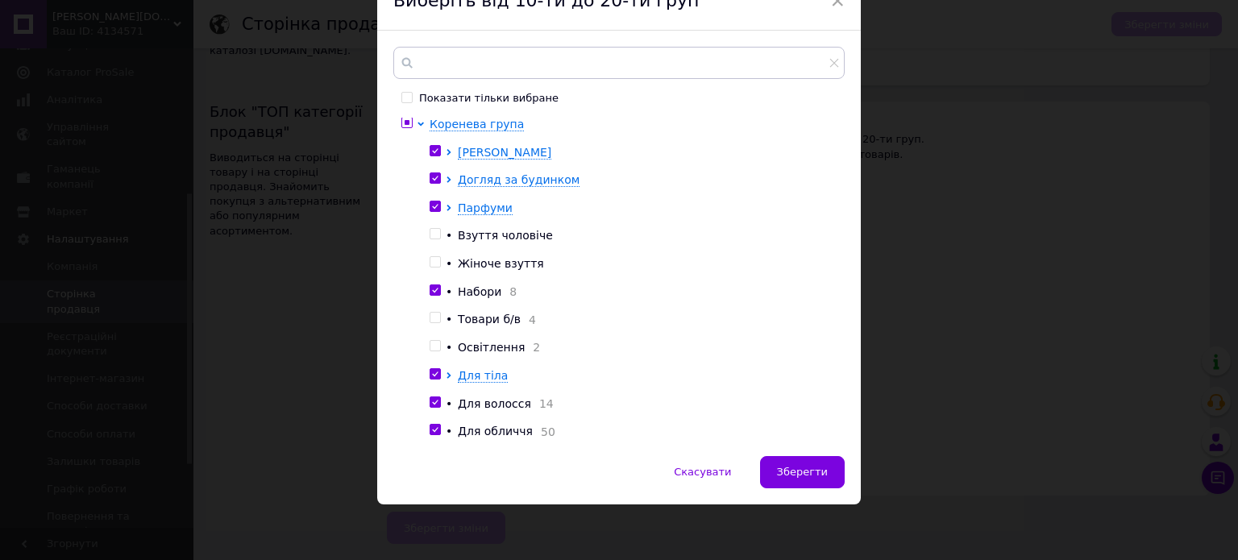
checkbox input "true"
click at [433, 313] on input "checkbox" at bounding box center [435, 318] width 10 height 10
checkbox input "true"
click at [432, 341] on input "checkbox" at bounding box center [435, 346] width 10 height 10
checkbox input "true"
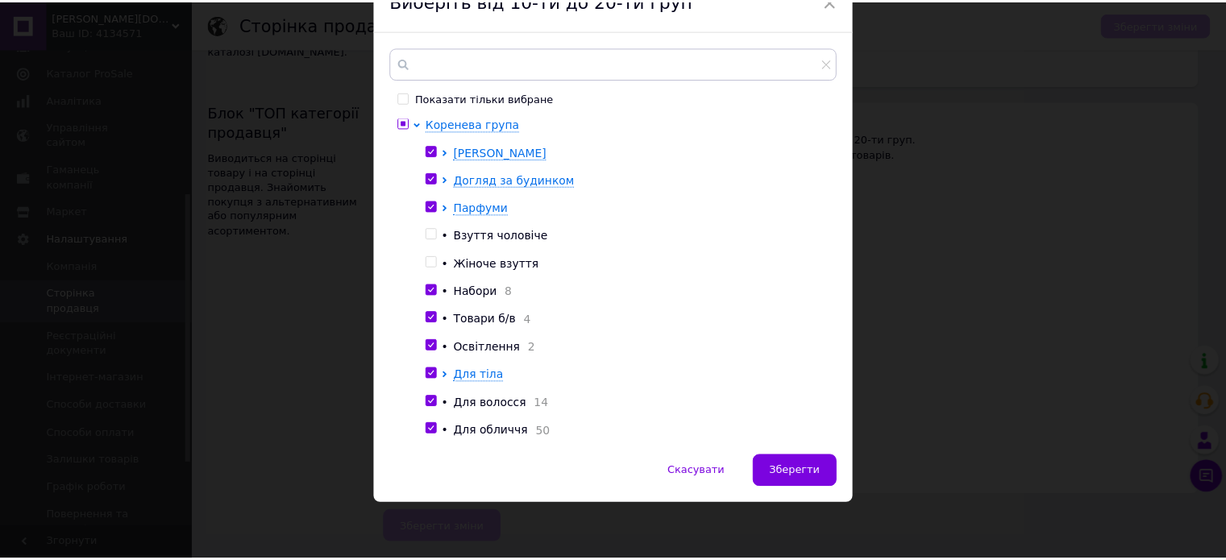
scroll to position [0, 0]
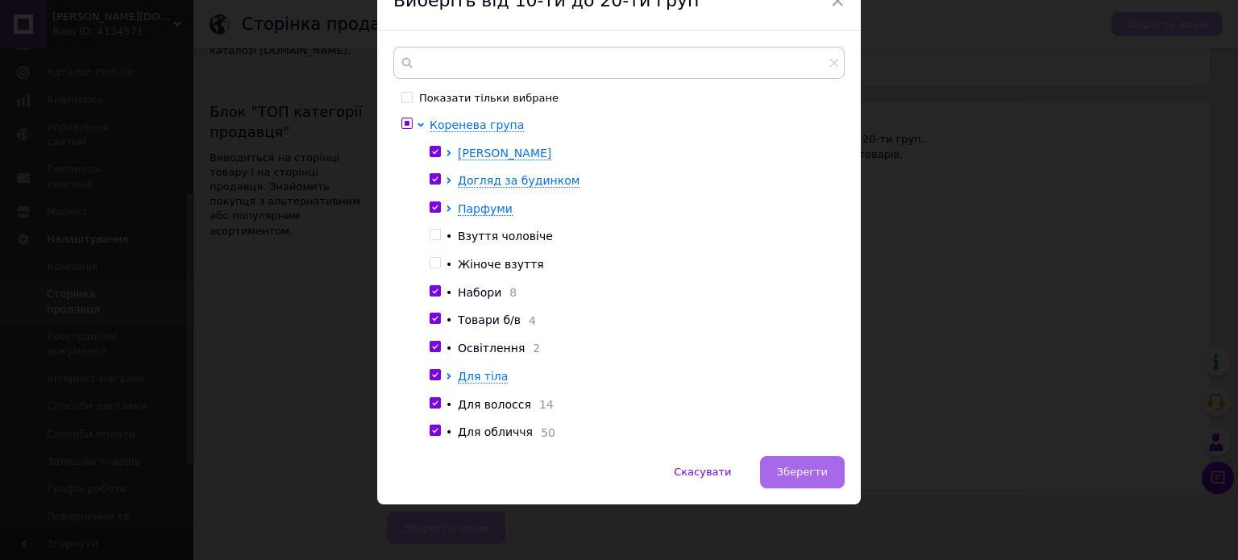
click at [803, 469] on span "Зберегти" at bounding box center [802, 472] width 51 height 12
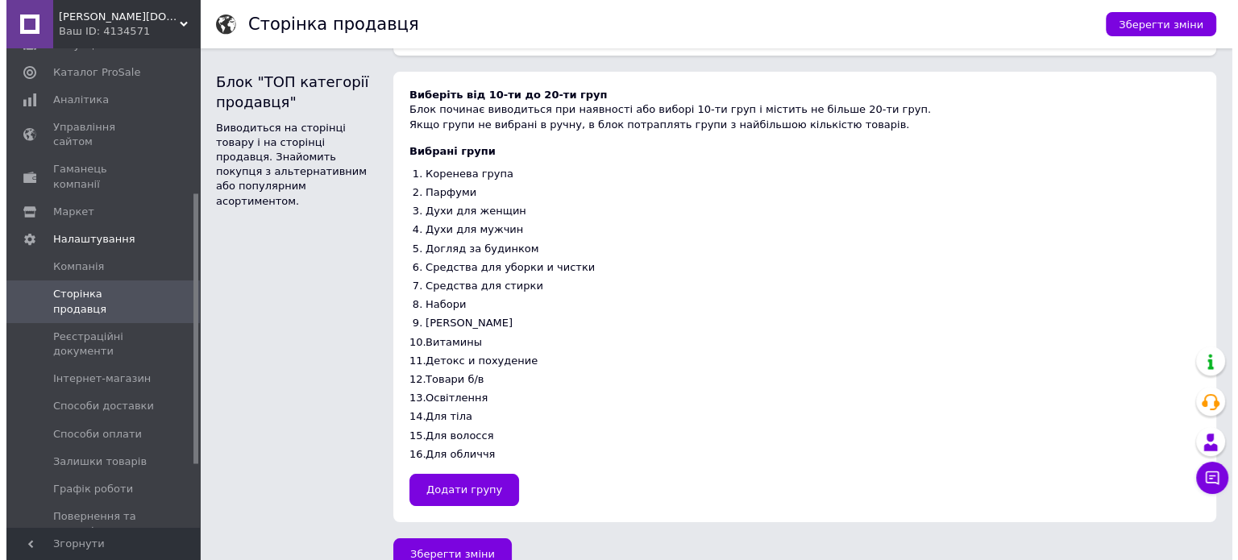
scroll to position [155, 0]
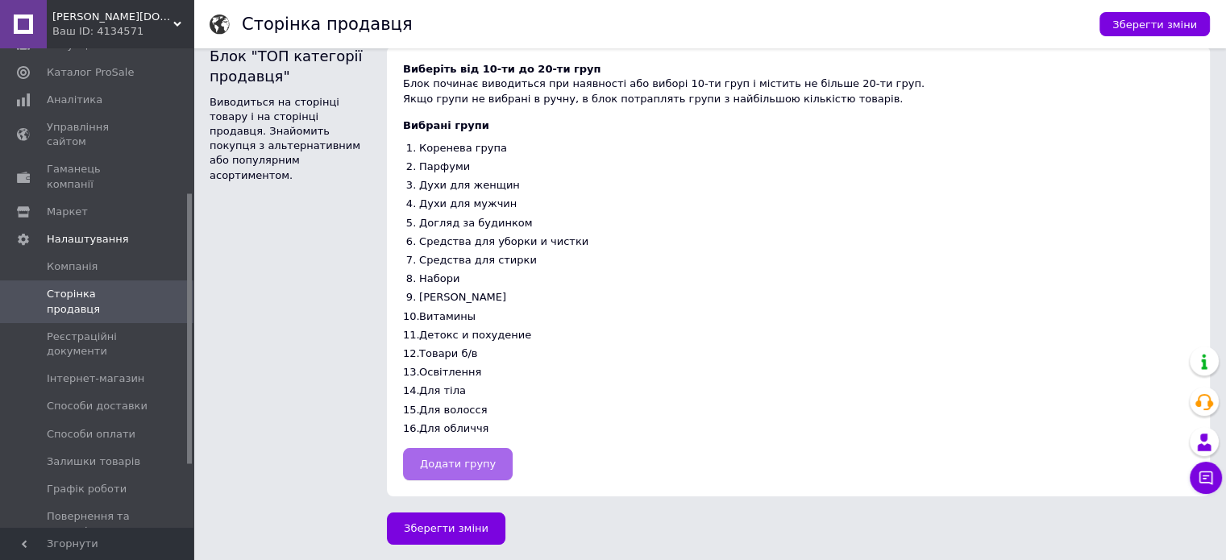
click at [477, 464] on span "Додати групу" at bounding box center [458, 464] width 76 height 12
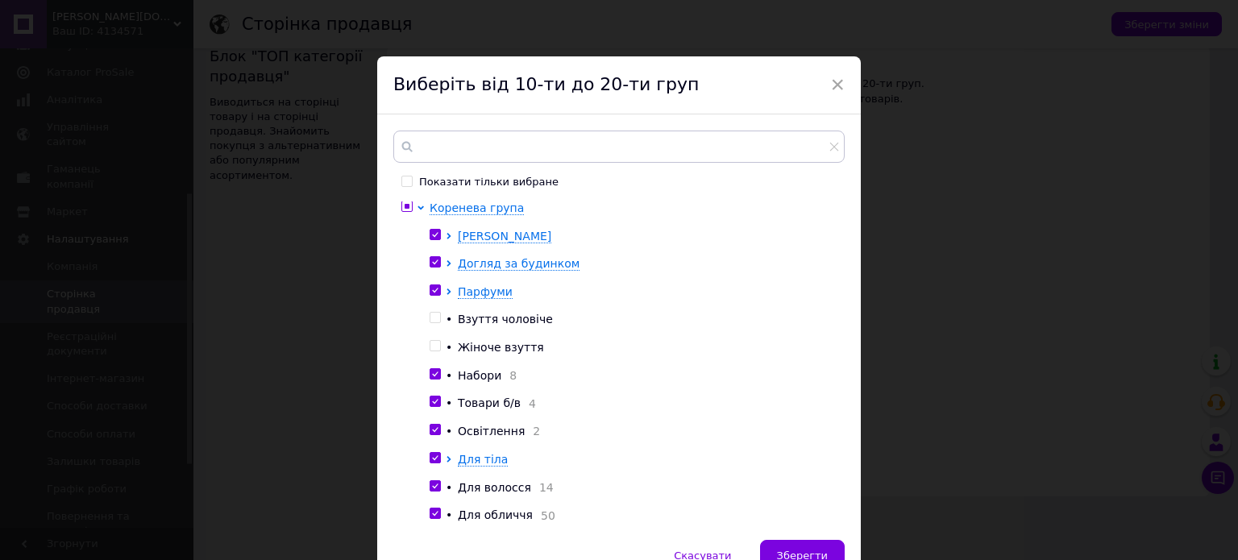
scroll to position [0, 0]
click at [403, 209] on input "checkbox" at bounding box center [407, 207] width 10 height 10
checkbox input "false"
click at [435, 238] on input "checkbox" at bounding box center [435, 236] width 10 height 10
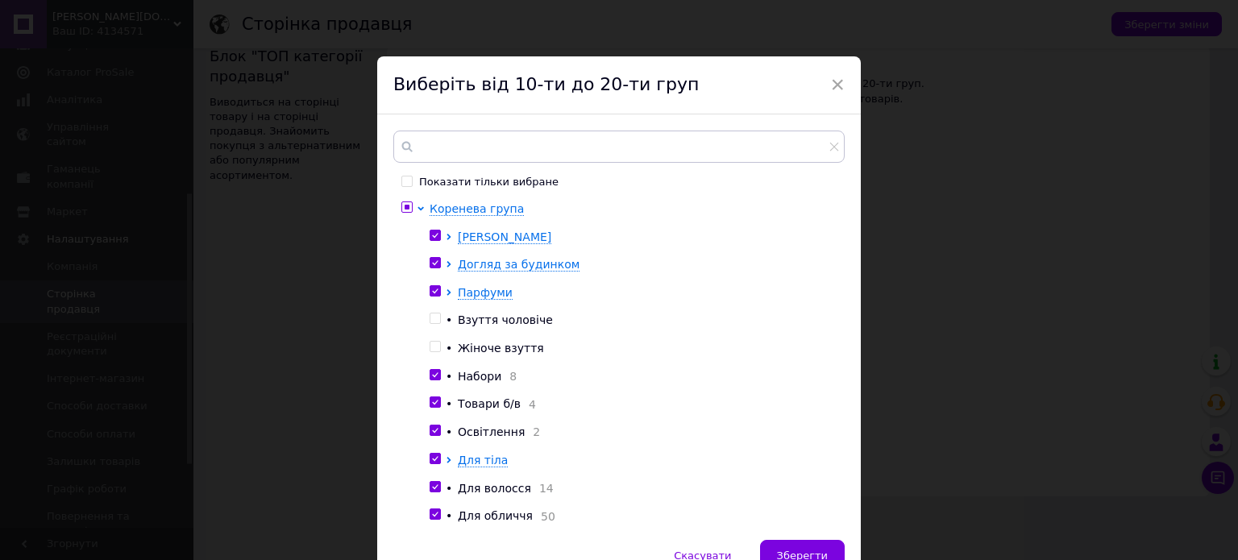
checkbox input "false"
drag, startPoint x: 434, startPoint y: 261, endPoint x: 435, endPoint y: 287, distance: 25.9
click at [433, 262] on input "checkbox" at bounding box center [435, 263] width 10 height 10
checkbox input "false"
drag, startPoint x: 435, startPoint y: 289, endPoint x: 439, endPoint y: 324, distance: 34.8
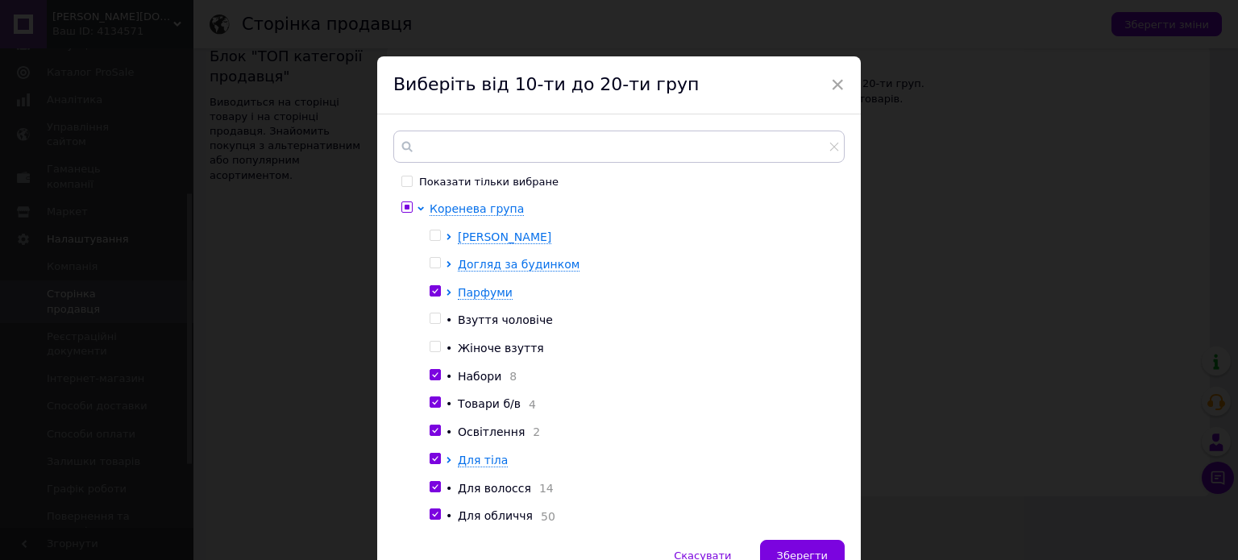
click at [435, 292] on input "checkbox" at bounding box center [435, 291] width 10 height 10
checkbox input "false"
click at [433, 373] on input "checkbox" at bounding box center [435, 375] width 10 height 10
checkbox input "false"
drag, startPoint x: 434, startPoint y: 404, endPoint x: 440, endPoint y: 428, distance: 25.0
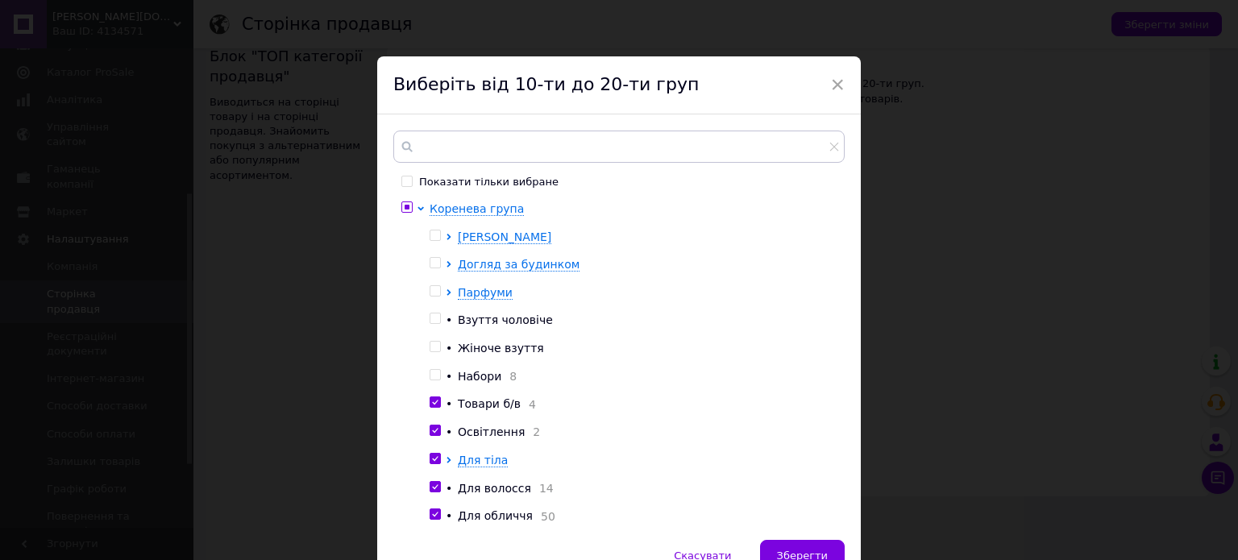
click at [434, 405] on input "checkbox" at bounding box center [435, 402] width 10 height 10
checkbox input "false"
click at [435, 436] on input "checkbox" at bounding box center [435, 431] width 10 height 10
checkbox input "false"
click at [435, 463] on input "checkbox" at bounding box center [435, 459] width 10 height 10
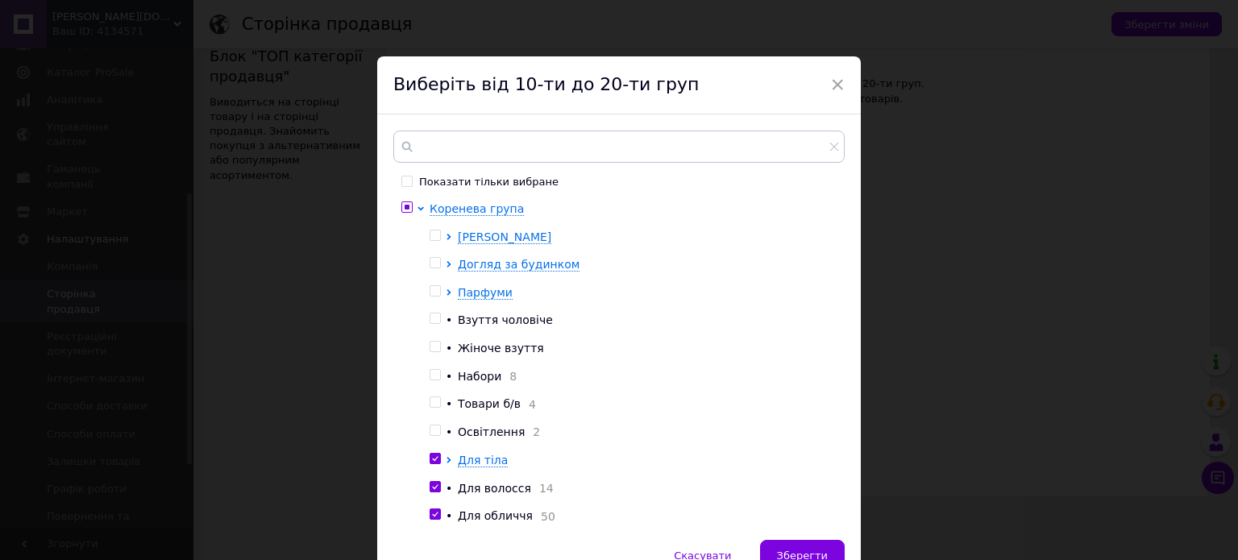
checkbox input "false"
click at [435, 488] on input "checkbox" at bounding box center [435, 487] width 10 height 10
checkbox input "false"
drag, startPoint x: 433, startPoint y: 520, endPoint x: 444, endPoint y: 507, distance: 17.1
click at [436, 518] on input "checkbox" at bounding box center [435, 515] width 10 height 10
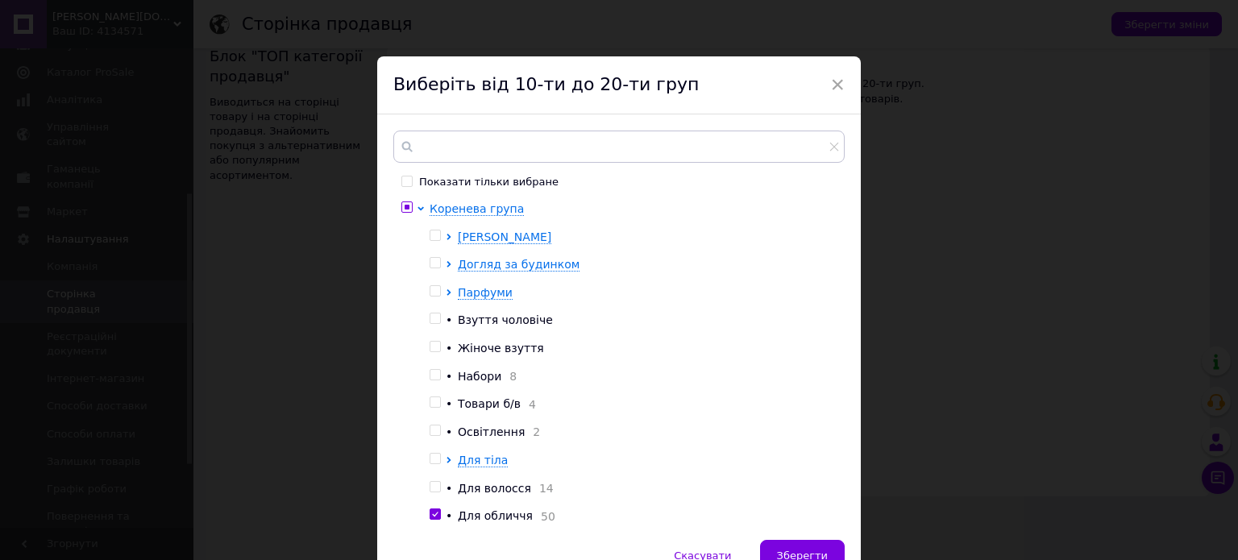
checkbox input "false"
click at [446, 229] on div at bounding box center [452, 237] width 12 height 16
click at [447, 233] on icon at bounding box center [449, 236] width 4 height 6
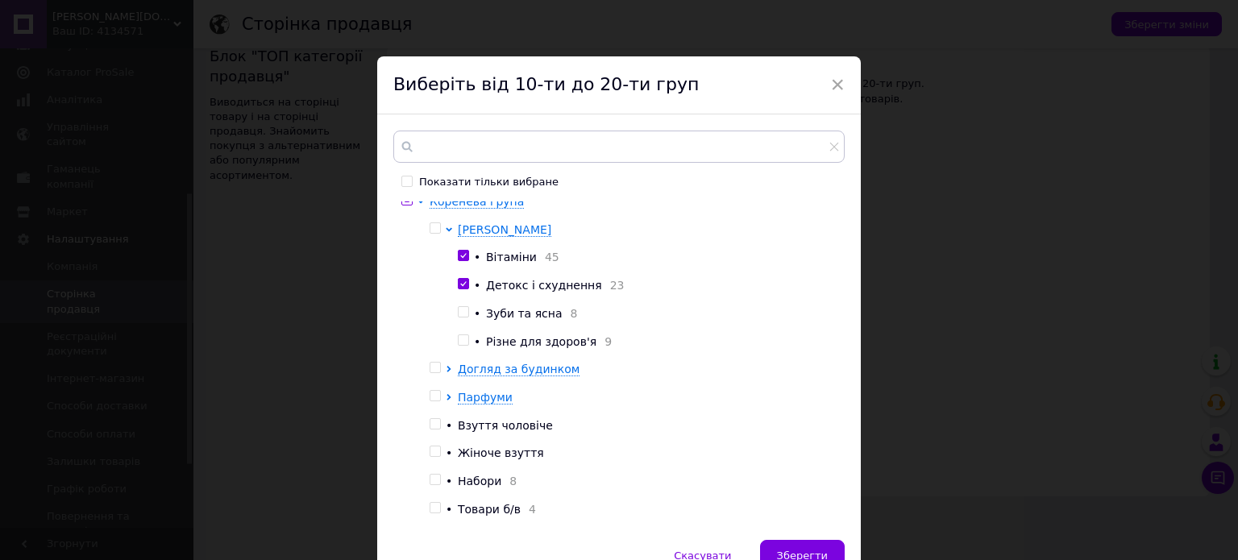
click at [458, 254] on input "checkbox" at bounding box center [463, 256] width 10 height 10
checkbox input "false"
click at [462, 285] on input "checkbox" at bounding box center [463, 284] width 10 height 10
checkbox input "false"
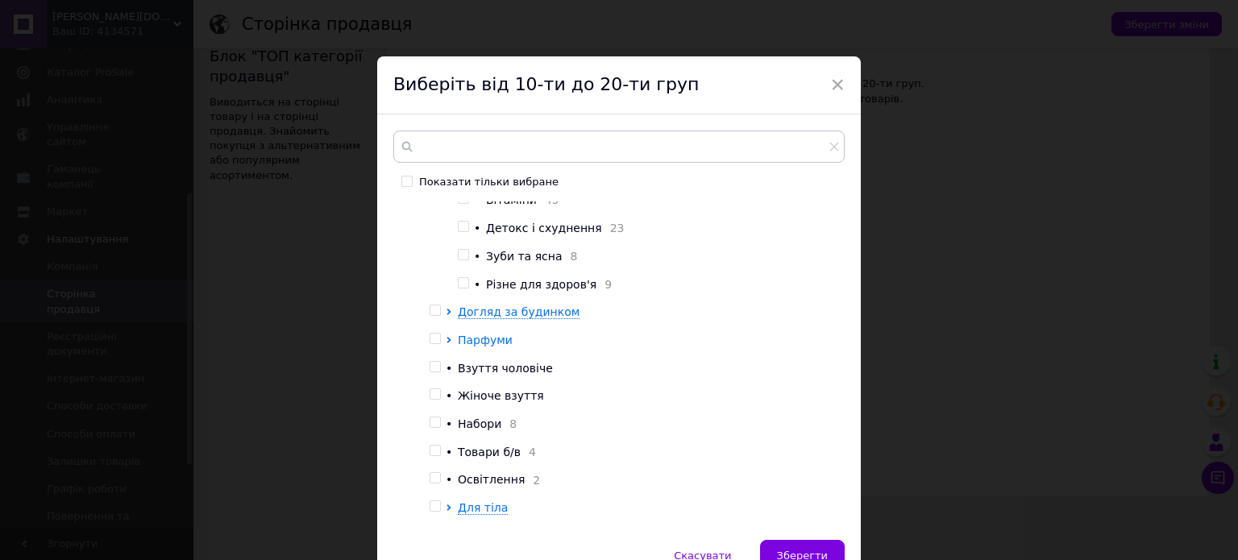
scroll to position [88, 0]
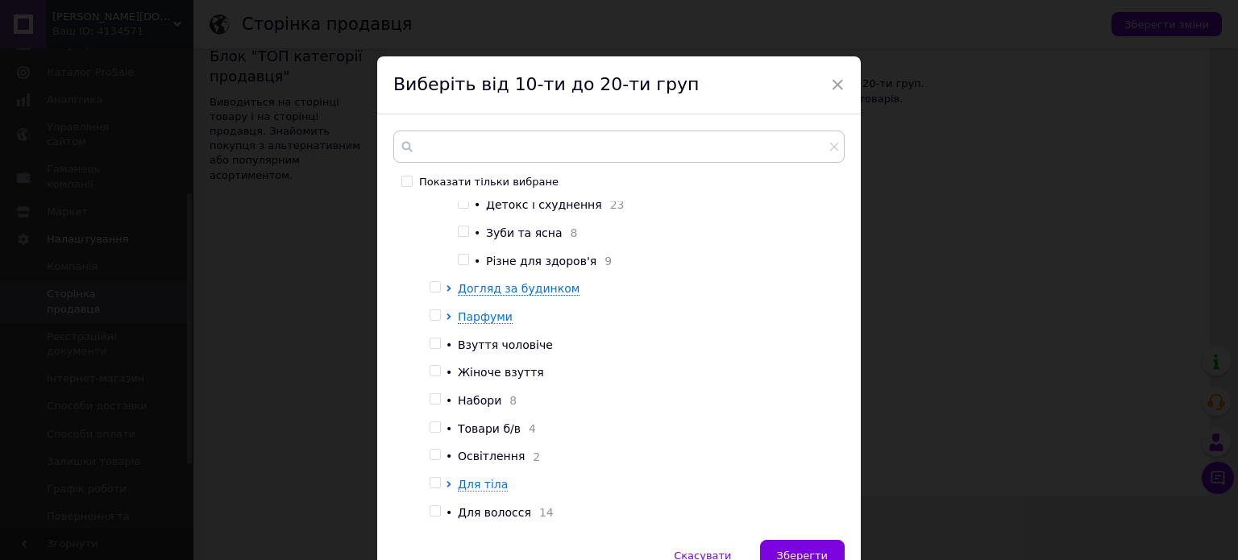
click at [448, 287] on div at bounding box center [452, 289] width 12 height 16
click at [447, 291] on icon at bounding box center [449, 288] width 4 height 6
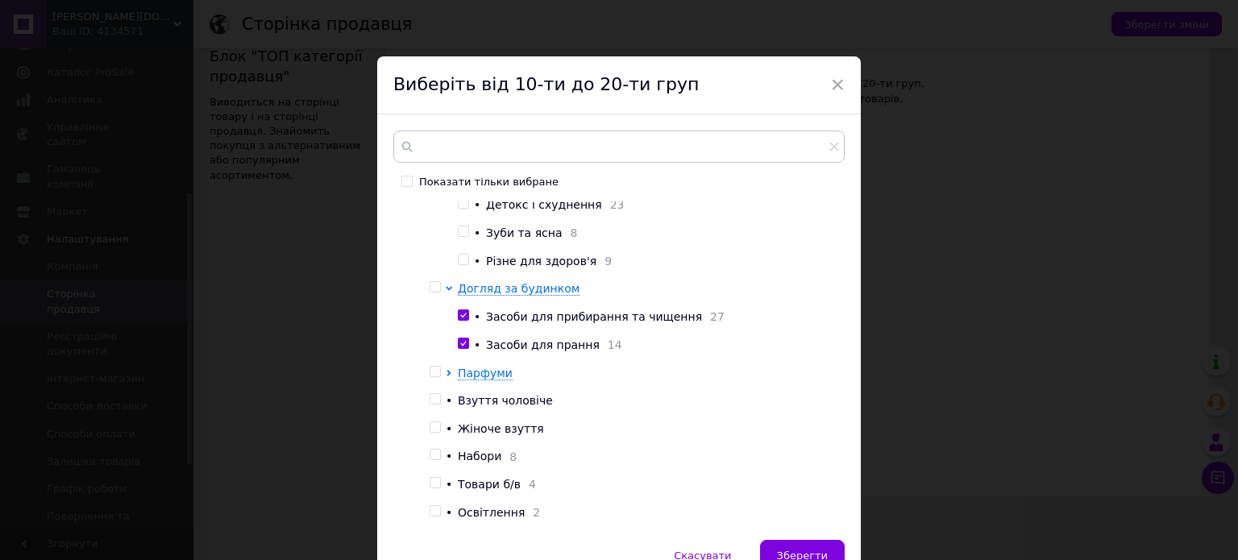
click at [462, 318] on input "checkbox" at bounding box center [463, 315] width 10 height 10
checkbox input "false"
click at [462, 349] on input "checkbox" at bounding box center [463, 344] width 10 height 10
checkbox input "false"
click at [447, 377] on icon at bounding box center [449, 373] width 4 height 6
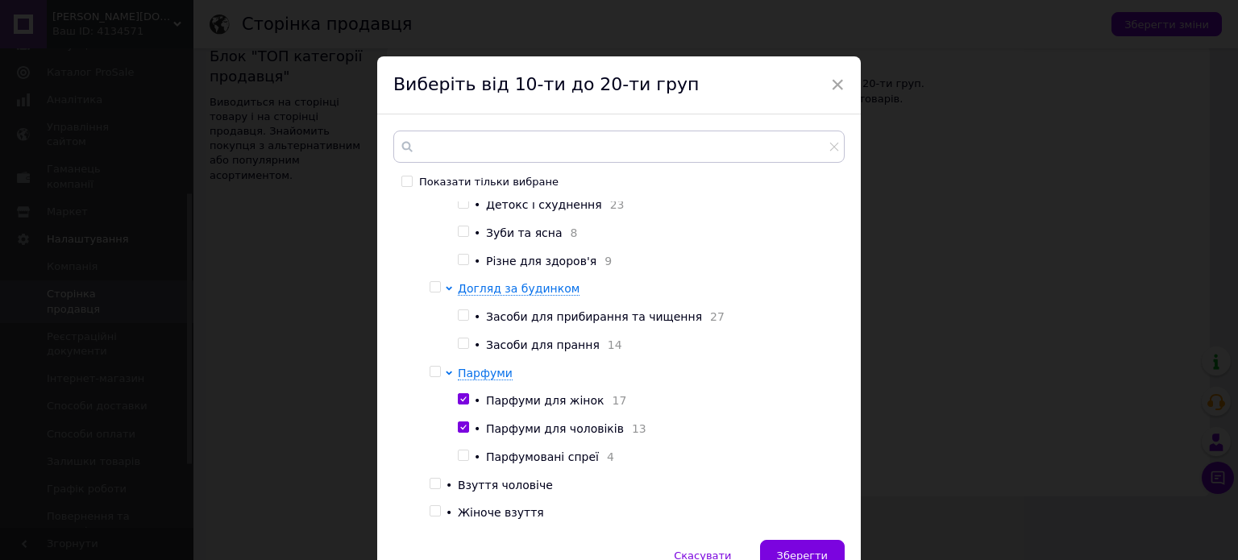
click at [459, 405] on input "checkbox" at bounding box center [463, 399] width 10 height 10
checkbox input "false"
drag, startPoint x: 460, startPoint y: 430, endPoint x: 473, endPoint y: 402, distance: 31.4
click at [461, 431] on label at bounding box center [463, 427] width 11 height 11
click at [461, 431] on input "checkbox" at bounding box center [463, 427] width 10 height 10
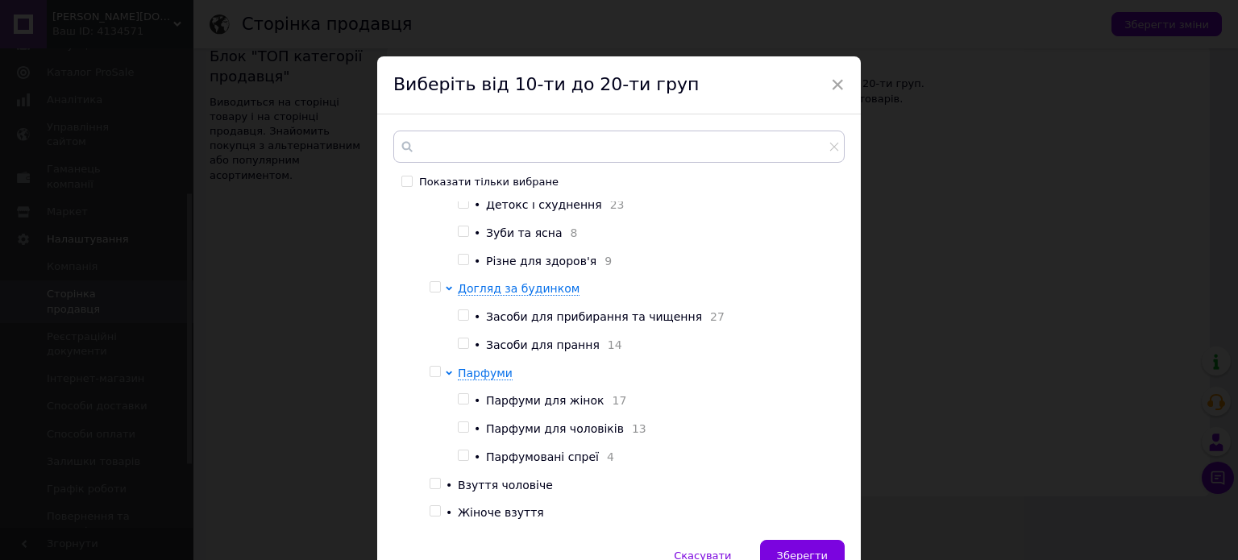
checkbox input "false"
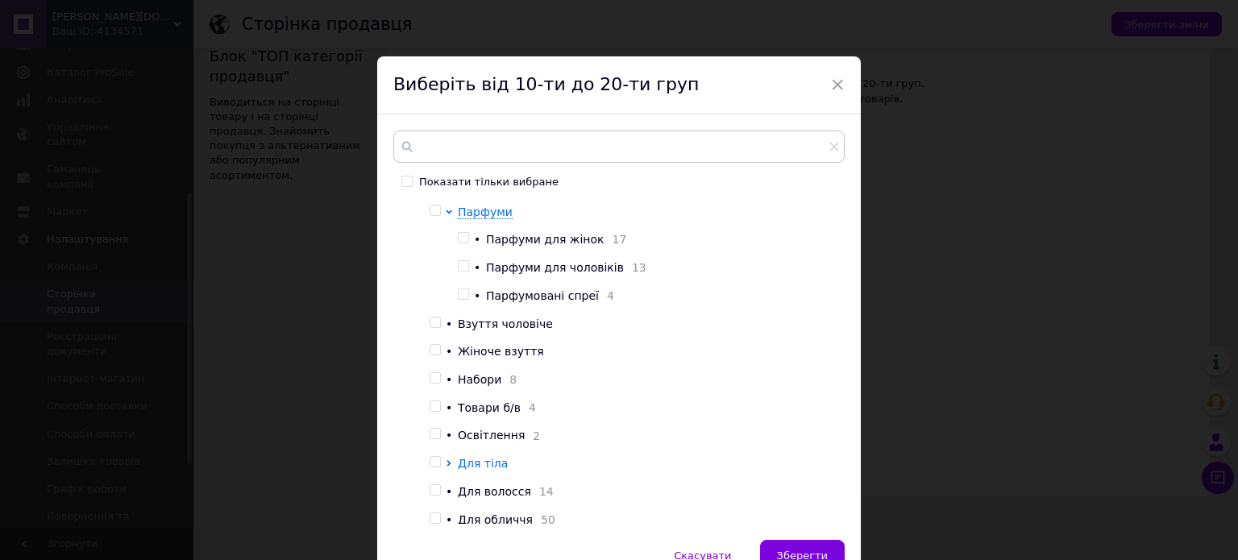
click at [448, 467] on icon at bounding box center [449, 463] width 4 height 6
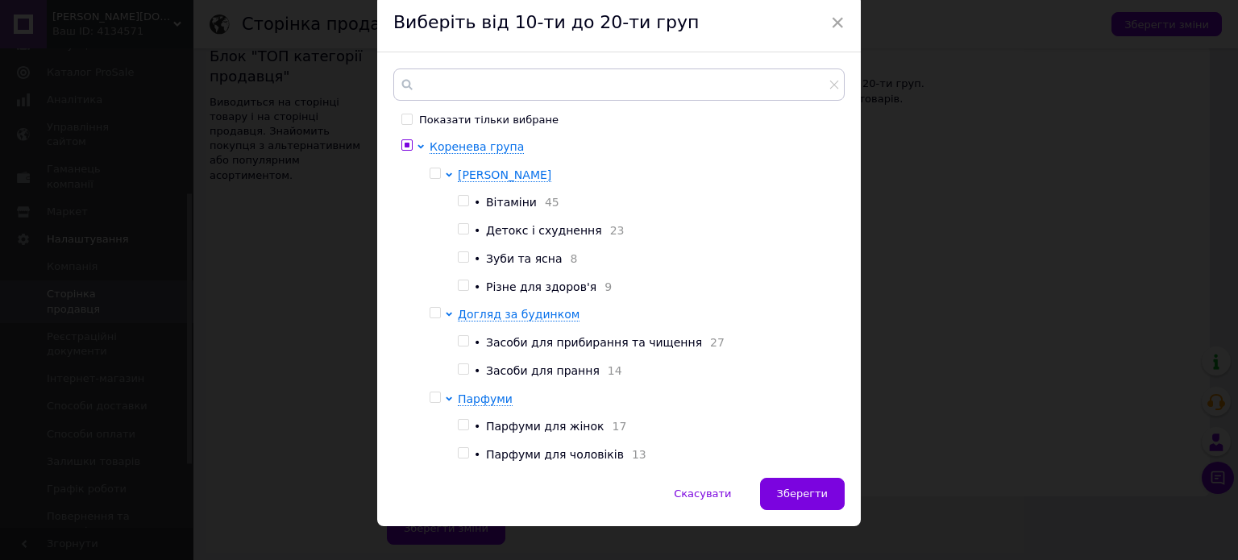
scroll to position [3, 0]
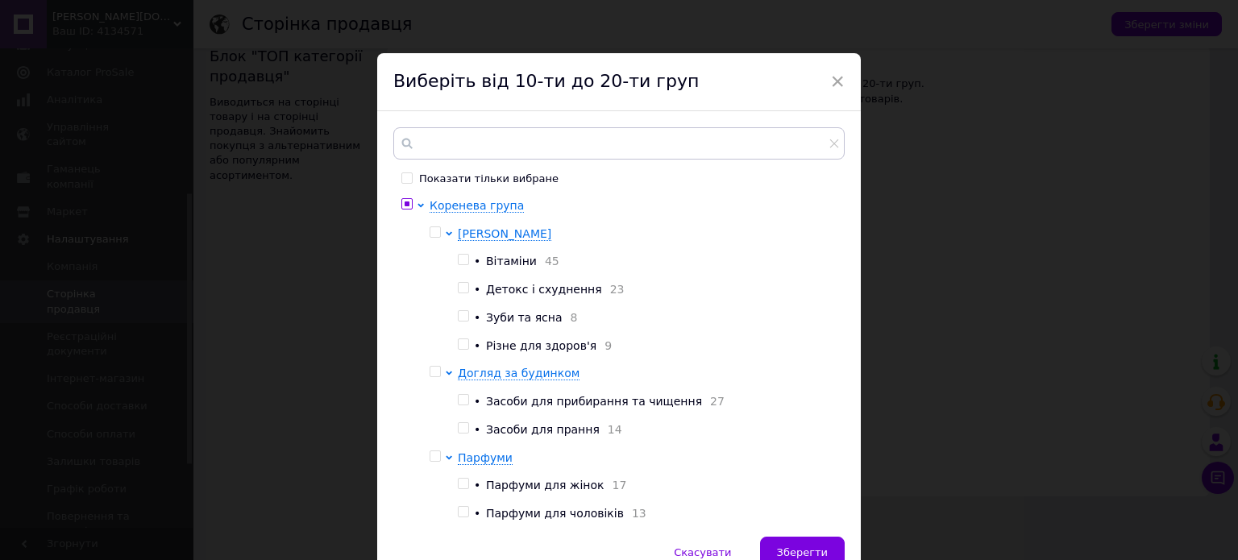
click at [430, 234] on input "checkbox" at bounding box center [435, 232] width 10 height 10
checkbox input "true"
click at [434, 377] on input "checkbox" at bounding box center [435, 372] width 10 height 10
checkbox input "true"
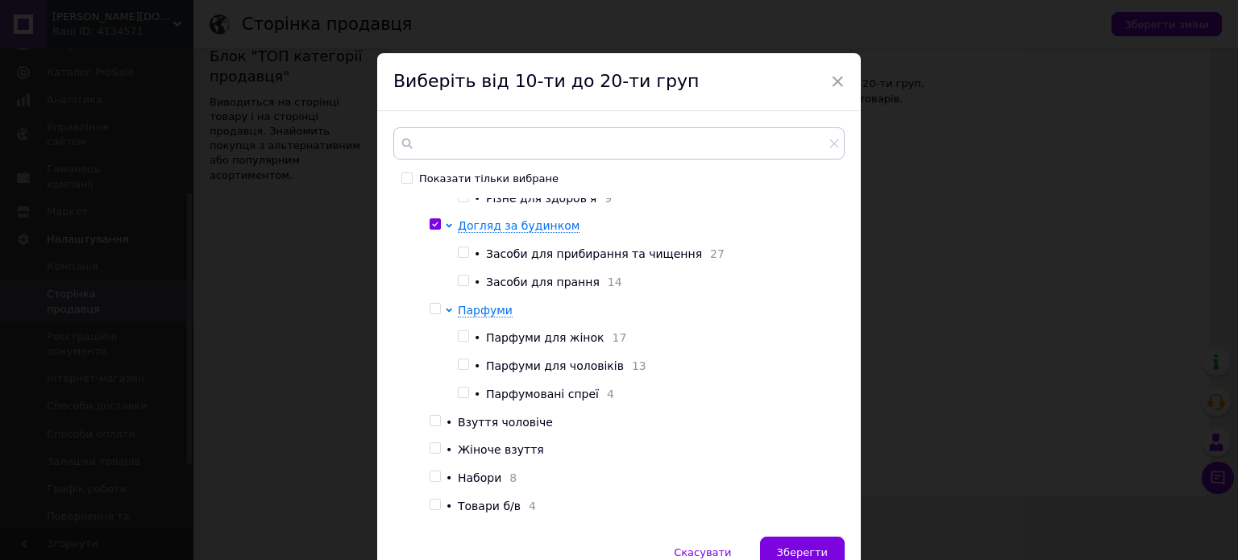
scroll to position [161, 0]
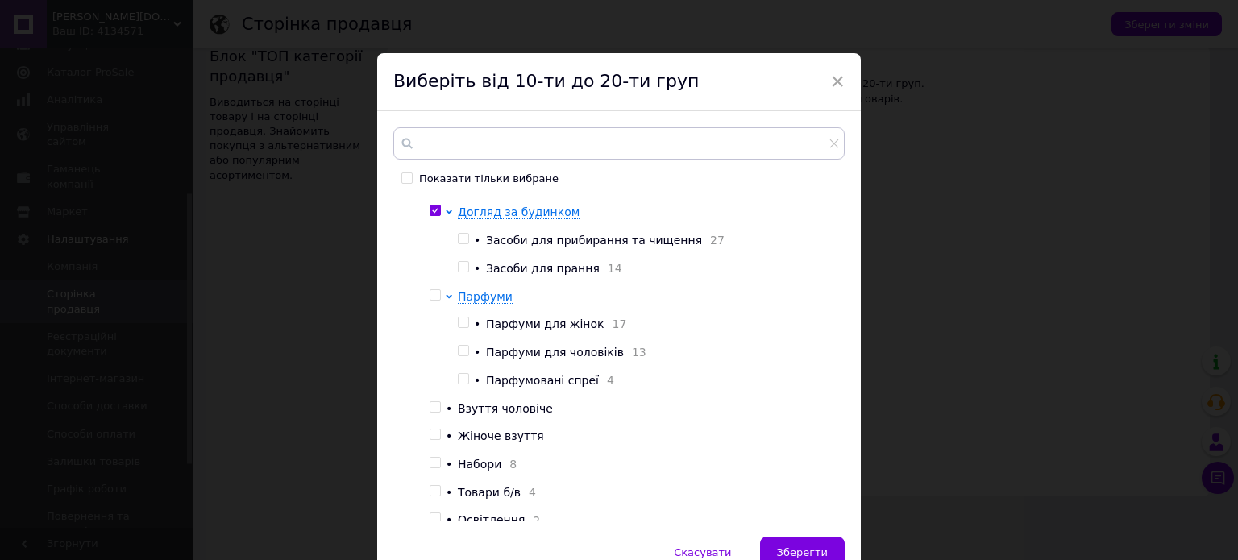
click at [435, 301] on input "checkbox" at bounding box center [435, 295] width 10 height 10
checkbox input "true"
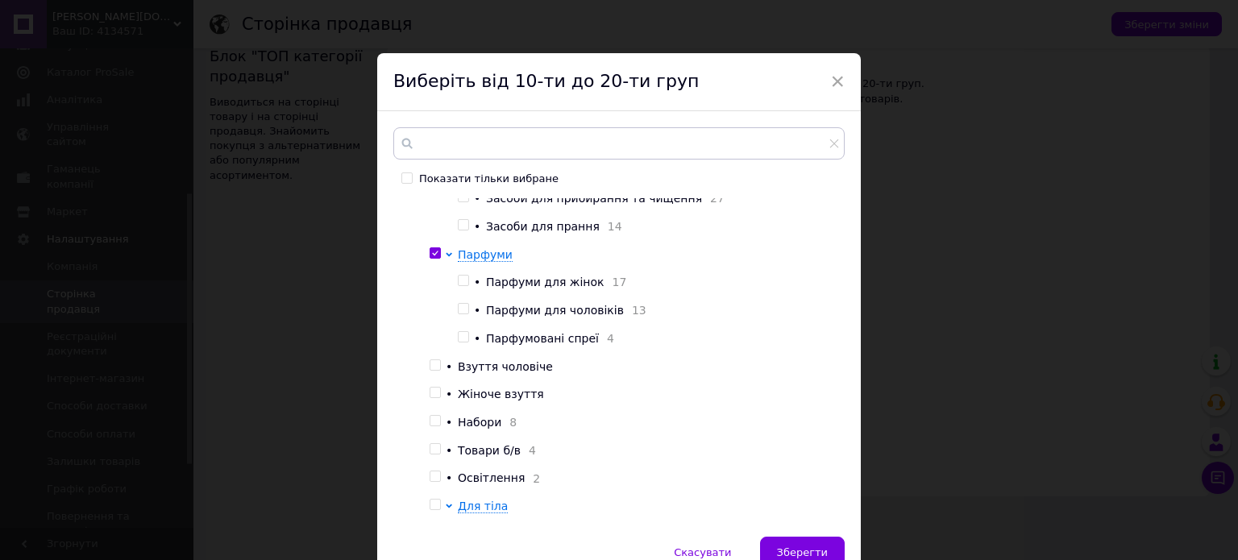
scroll to position [242, 0]
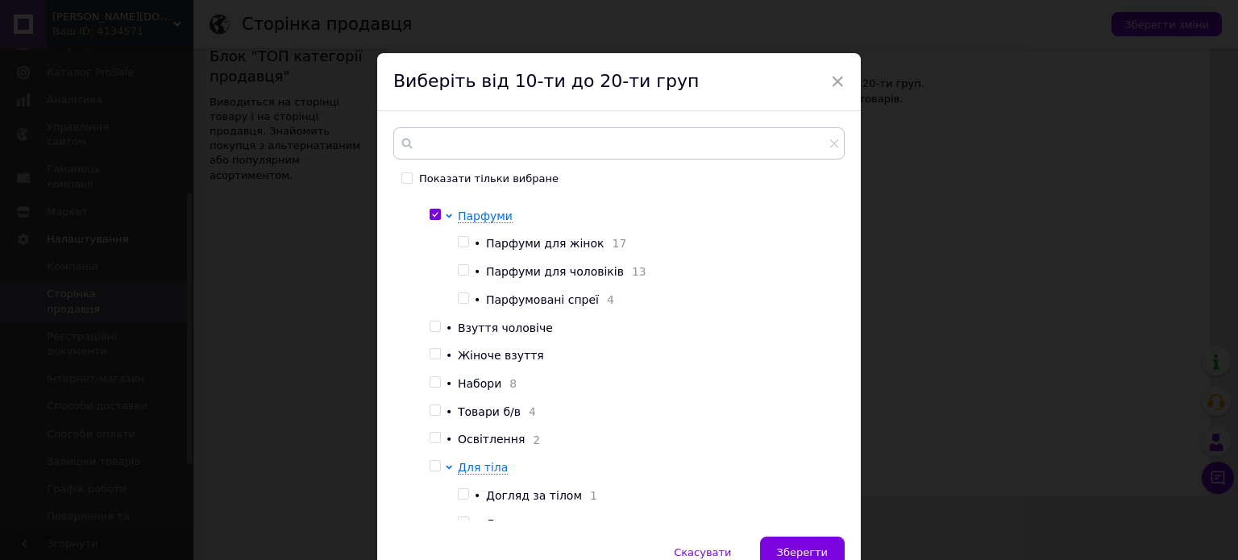
click at [432, 388] on input "checkbox" at bounding box center [435, 382] width 10 height 10
checkbox input "true"
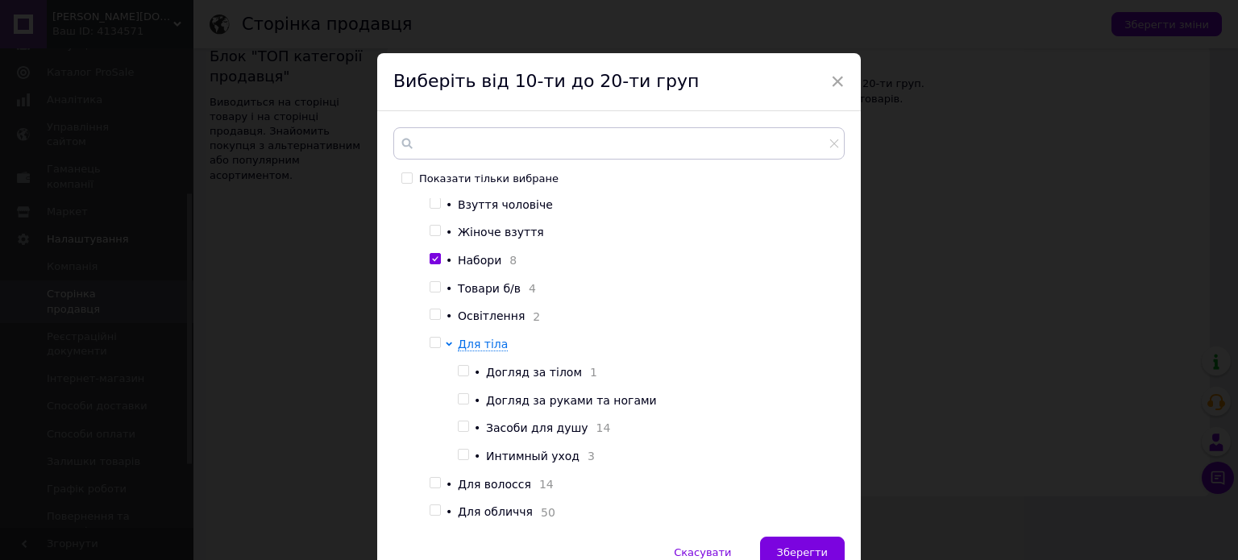
scroll to position [389, 0]
click at [432, 338] on input "checkbox" at bounding box center [435, 343] width 10 height 10
checkbox input "true"
click at [434, 481] on input "checkbox" at bounding box center [435, 483] width 10 height 10
checkbox input "true"
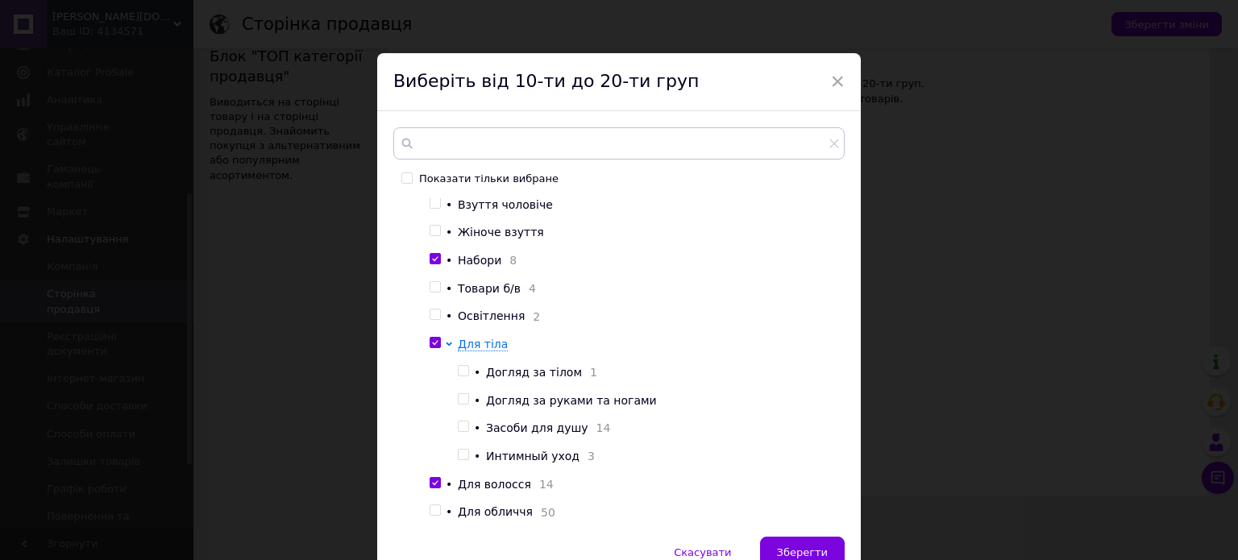
click at [435, 512] on input "checkbox" at bounding box center [435, 511] width 10 height 10
checkbox input "true"
click at [432, 282] on input "checkbox" at bounding box center [435, 287] width 10 height 10
checkbox input "true"
click at [431, 310] on input "checkbox" at bounding box center [435, 315] width 10 height 10
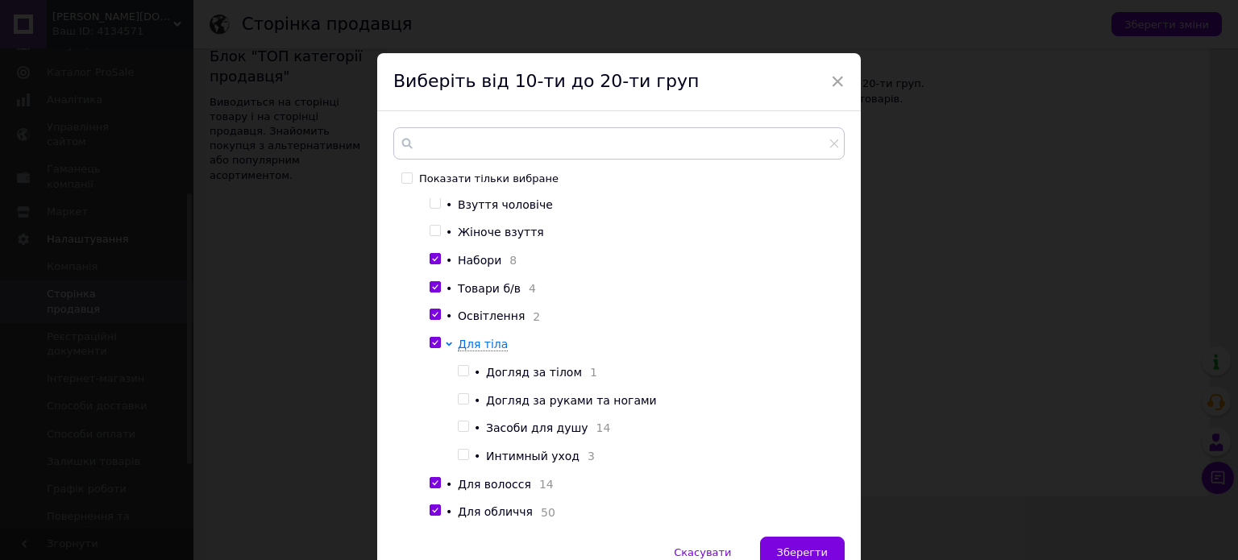
checkbox input "true"
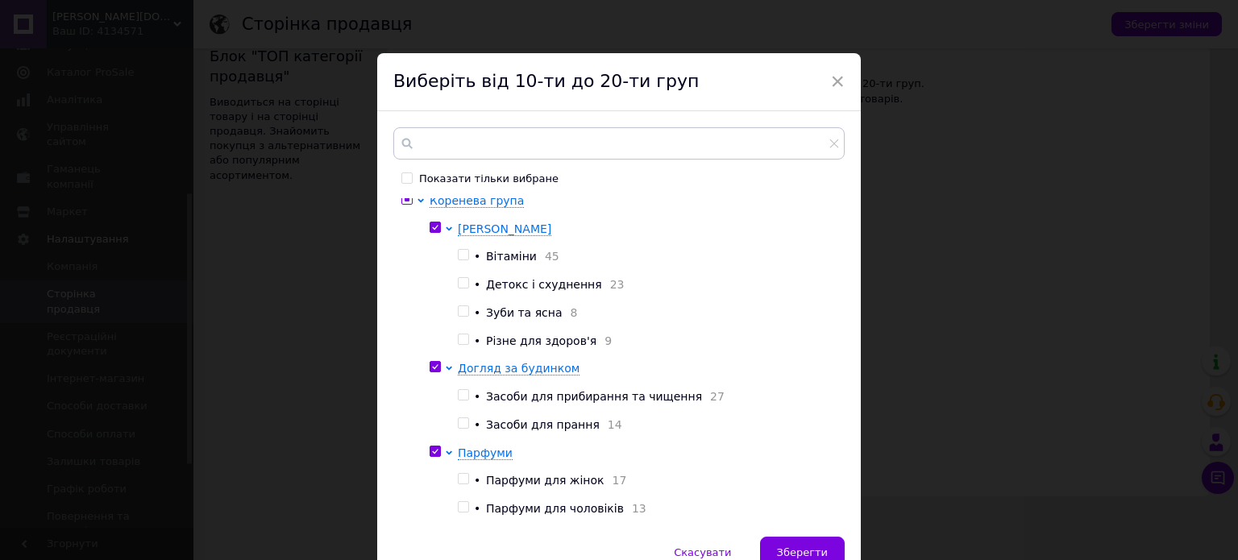
scroll to position [0, 0]
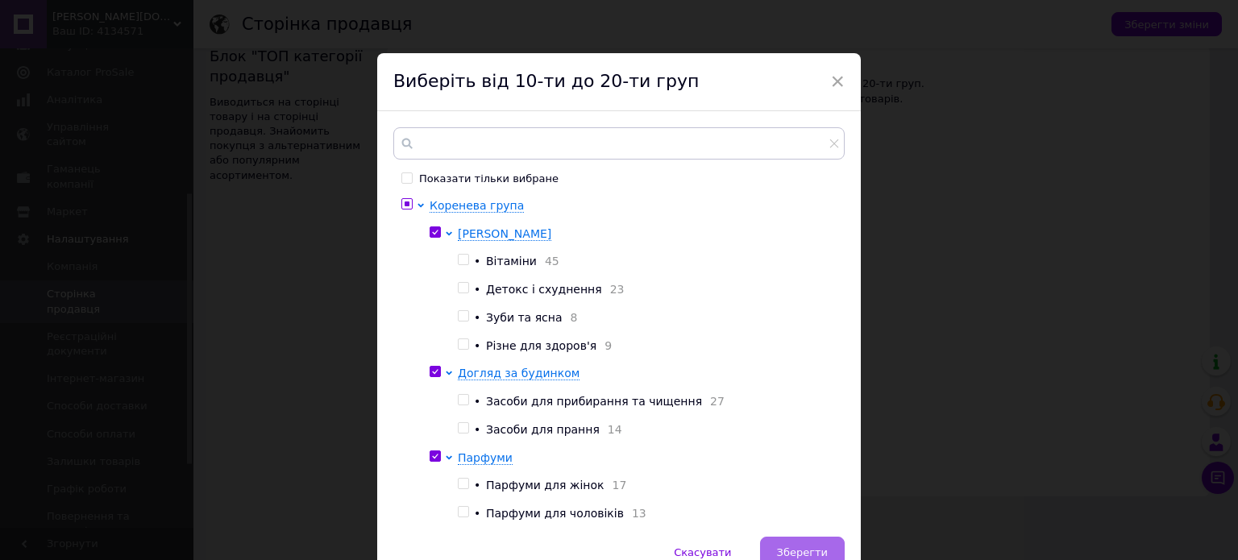
click at [797, 548] on span "Зберегти" at bounding box center [802, 553] width 51 height 12
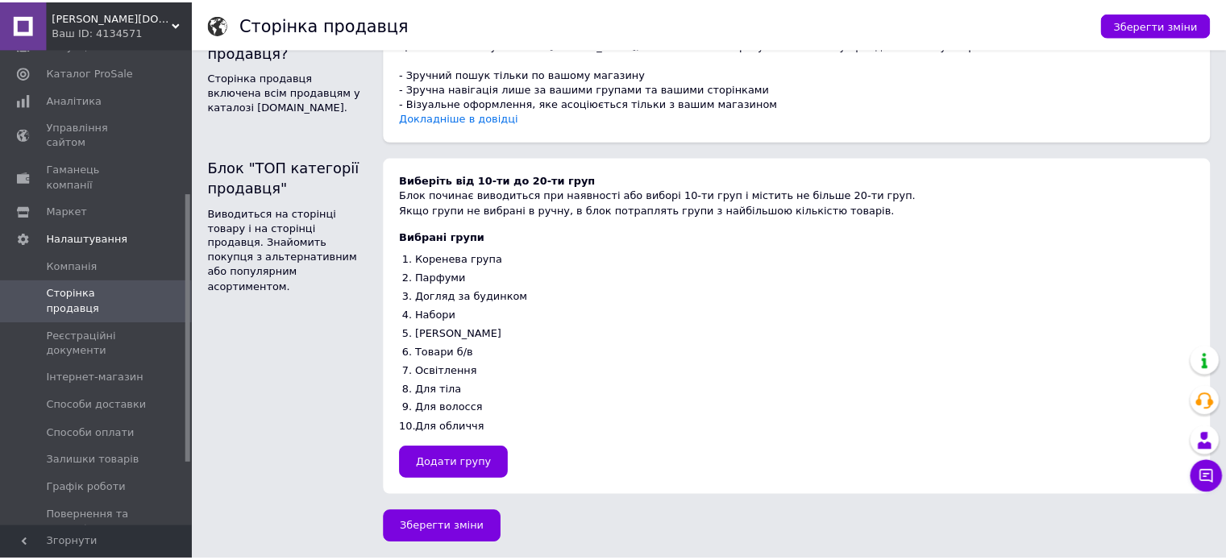
scroll to position [43, 0]
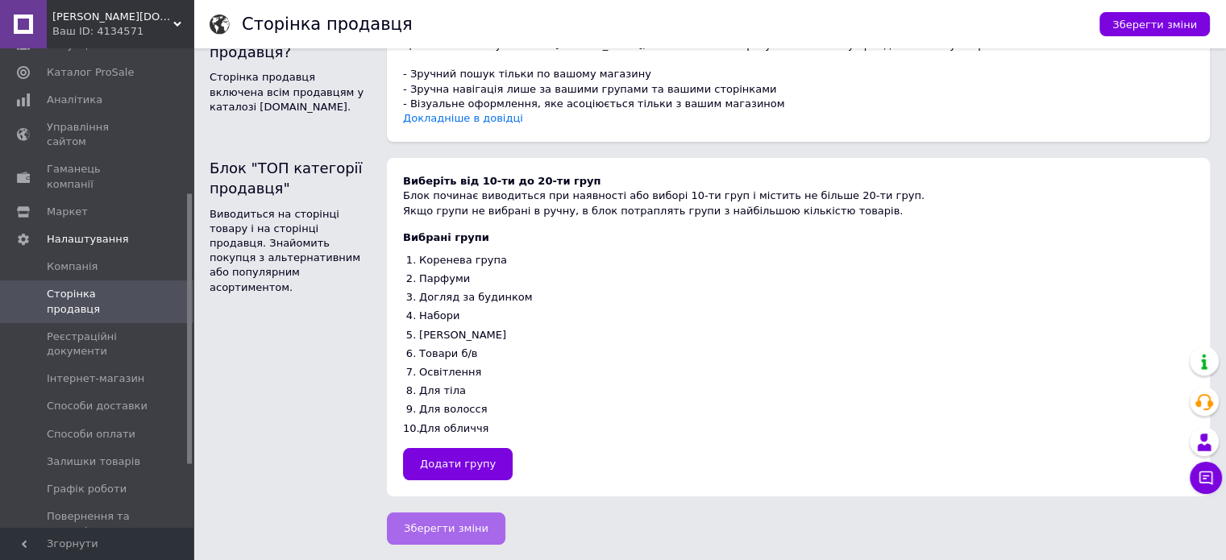
click at [477, 528] on button "Зберегти зміни" at bounding box center [446, 529] width 119 height 32
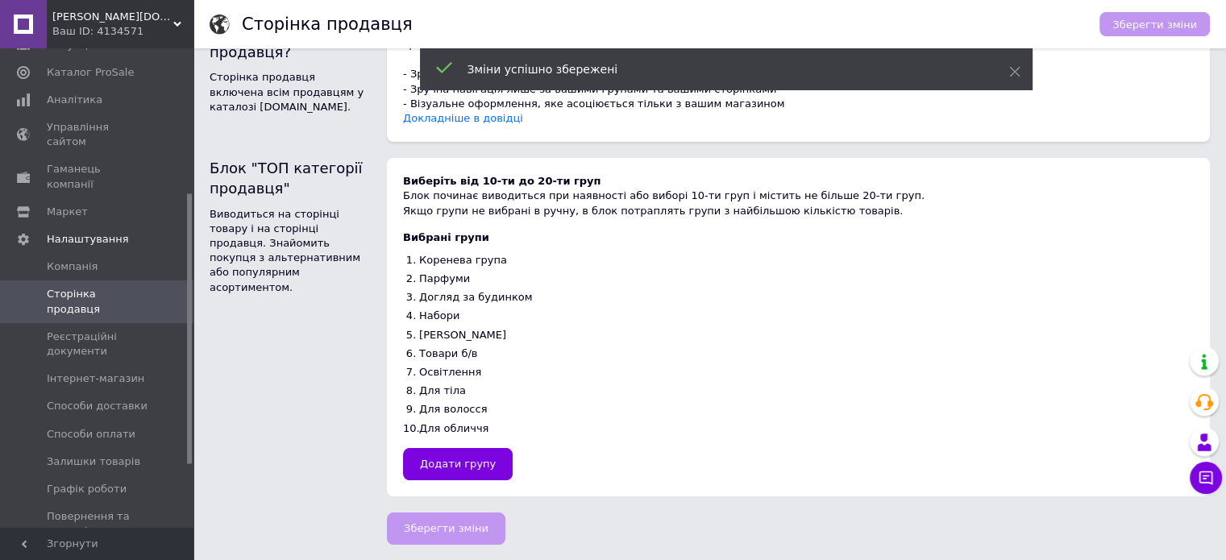
click at [177, 26] on icon at bounding box center [177, 24] width 8 height 8
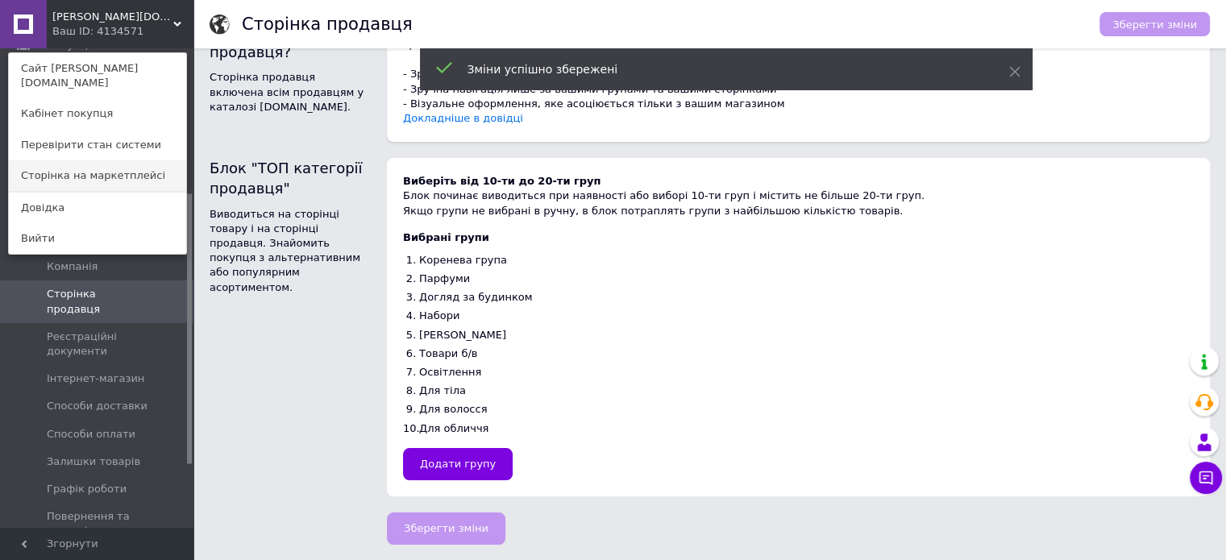
click at [126, 163] on link "Сторінка на маркетплейсі" at bounding box center [97, 175] width 177 height 31
